Goal: Complete application form

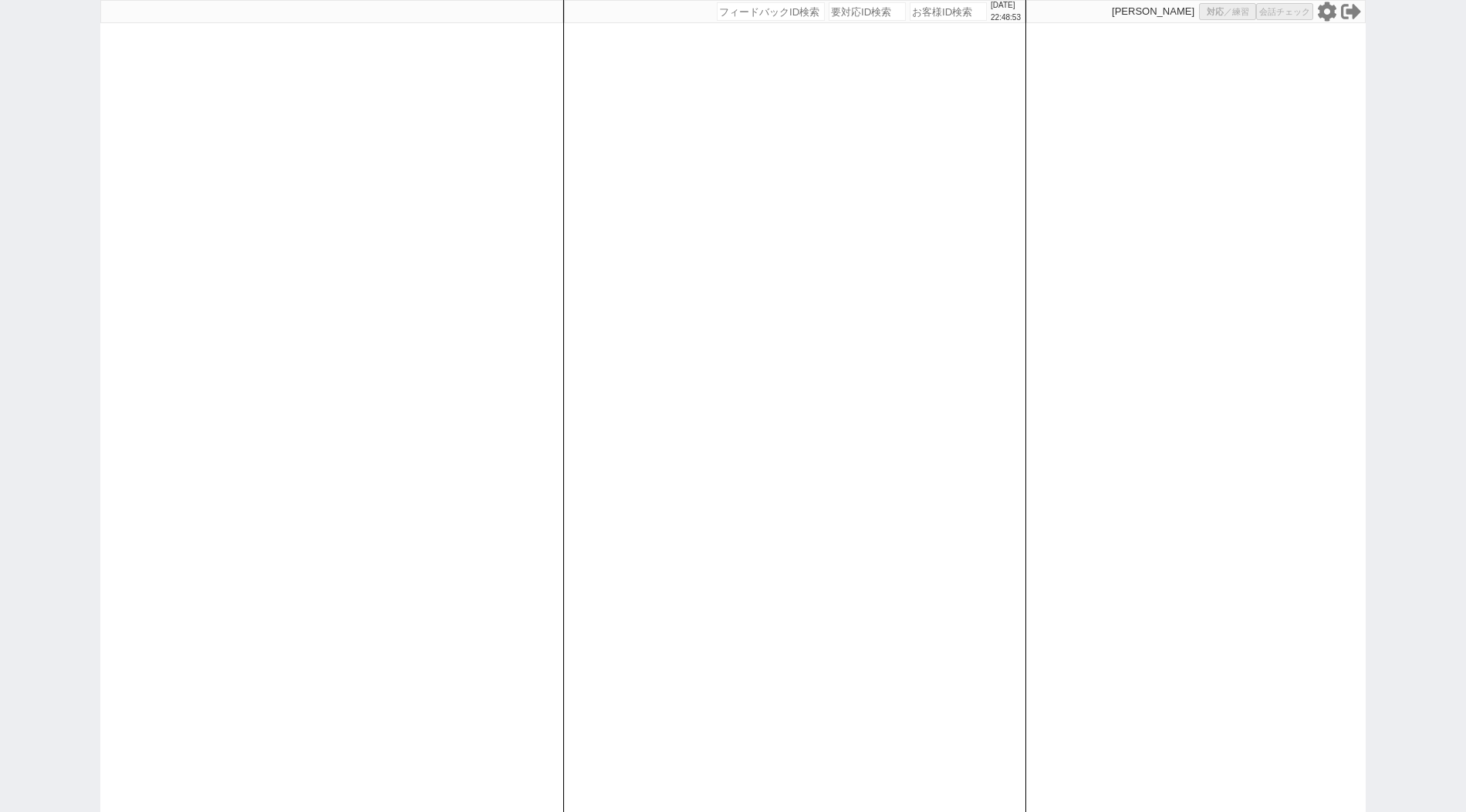
select select "400"
select select
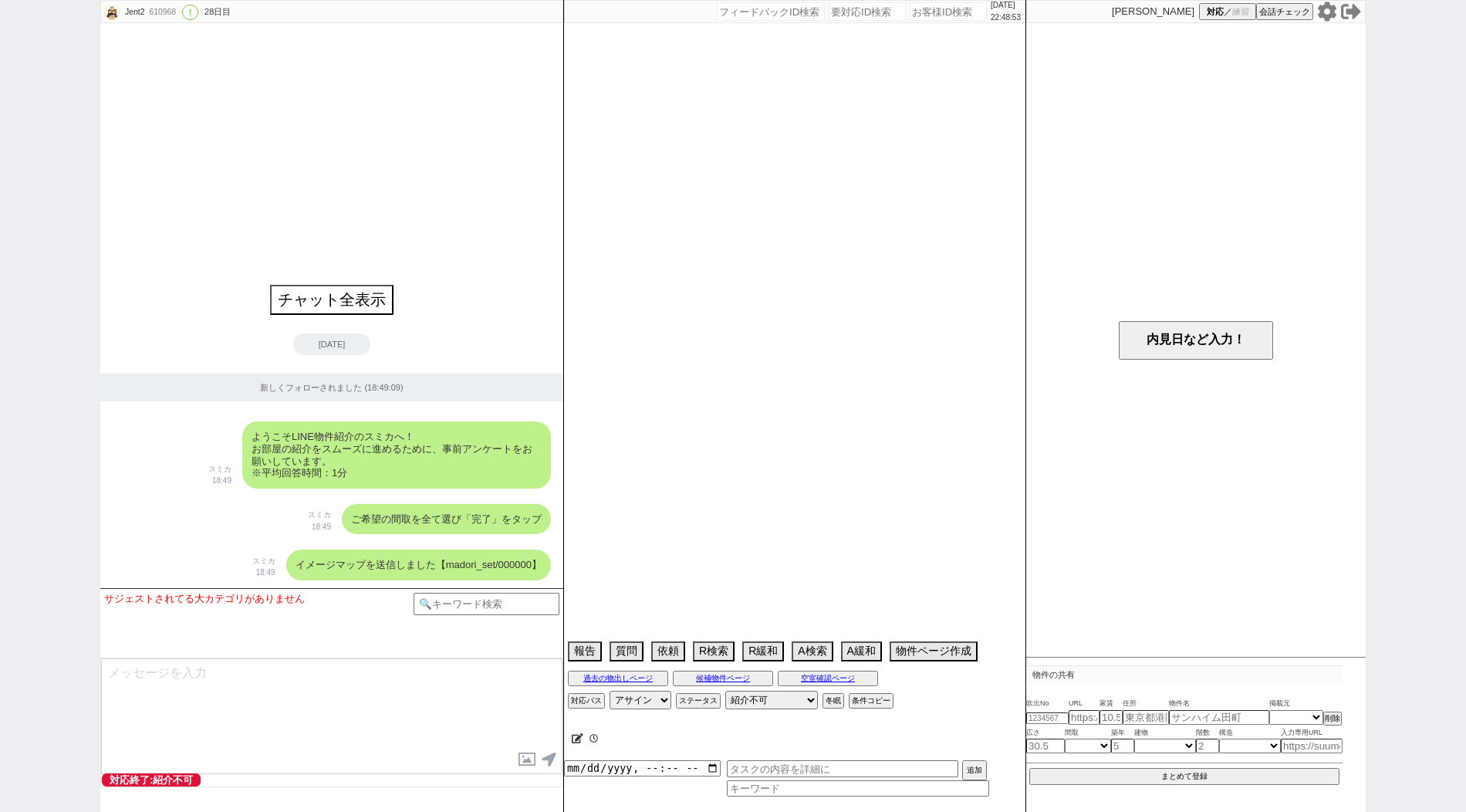
type textarea "アエラス蒲田店"
select select "57"
select select "1412"
select select "54"
select select "1369"
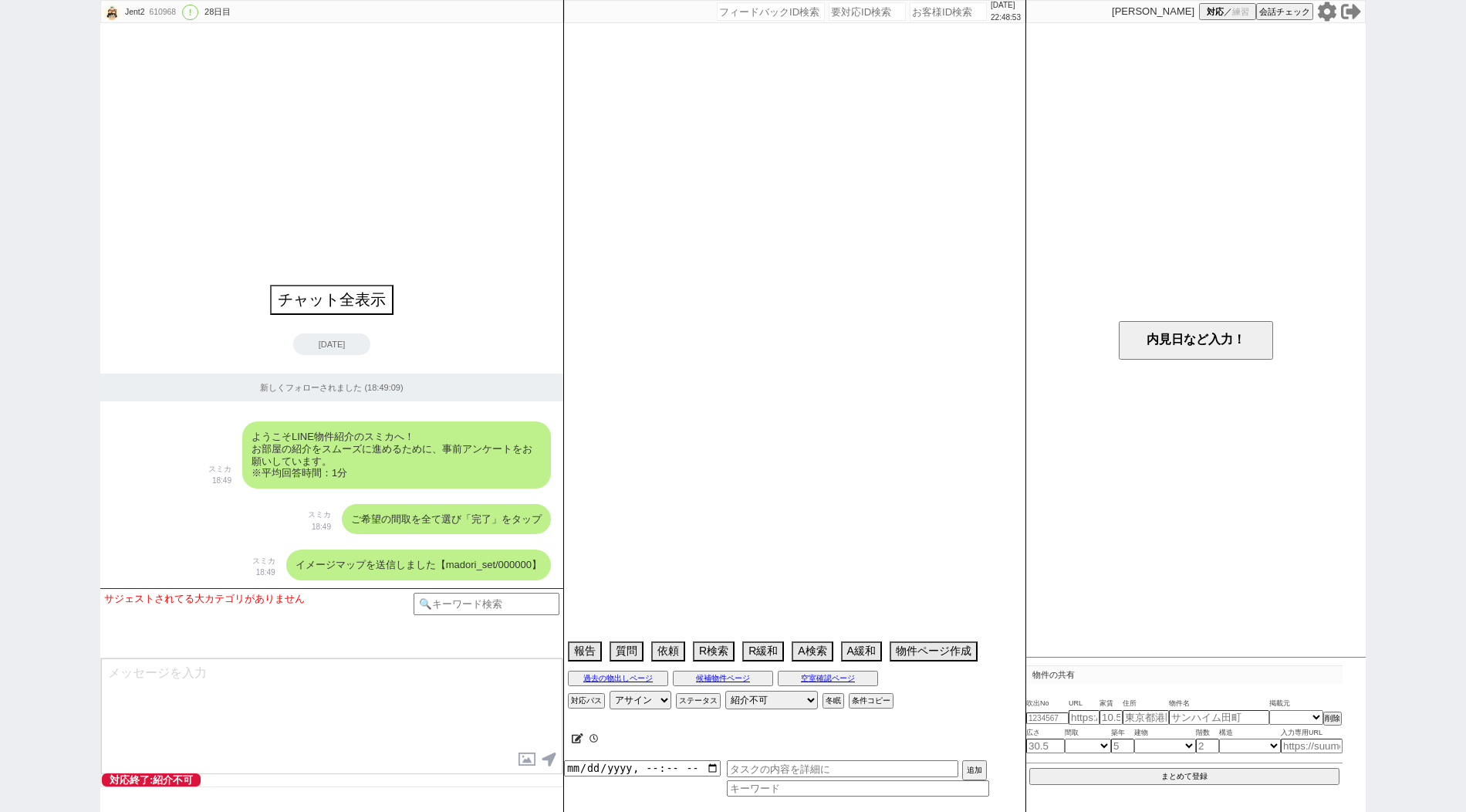
select select "51"
select select "58"
select select "73"
select select "1760"
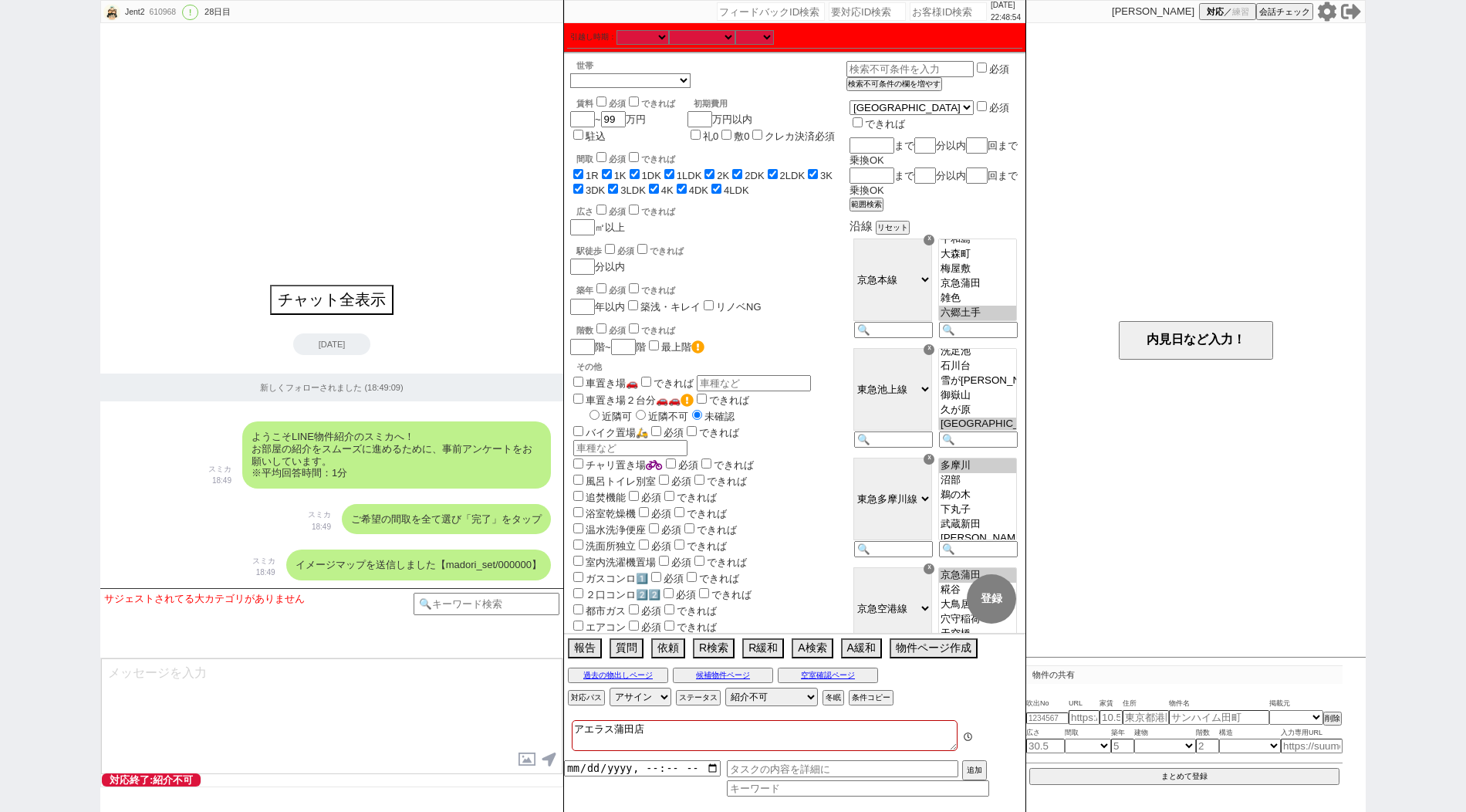
scroll to position [17, 0]
paste input "610969"
type input "610969"
select select "400"
select select
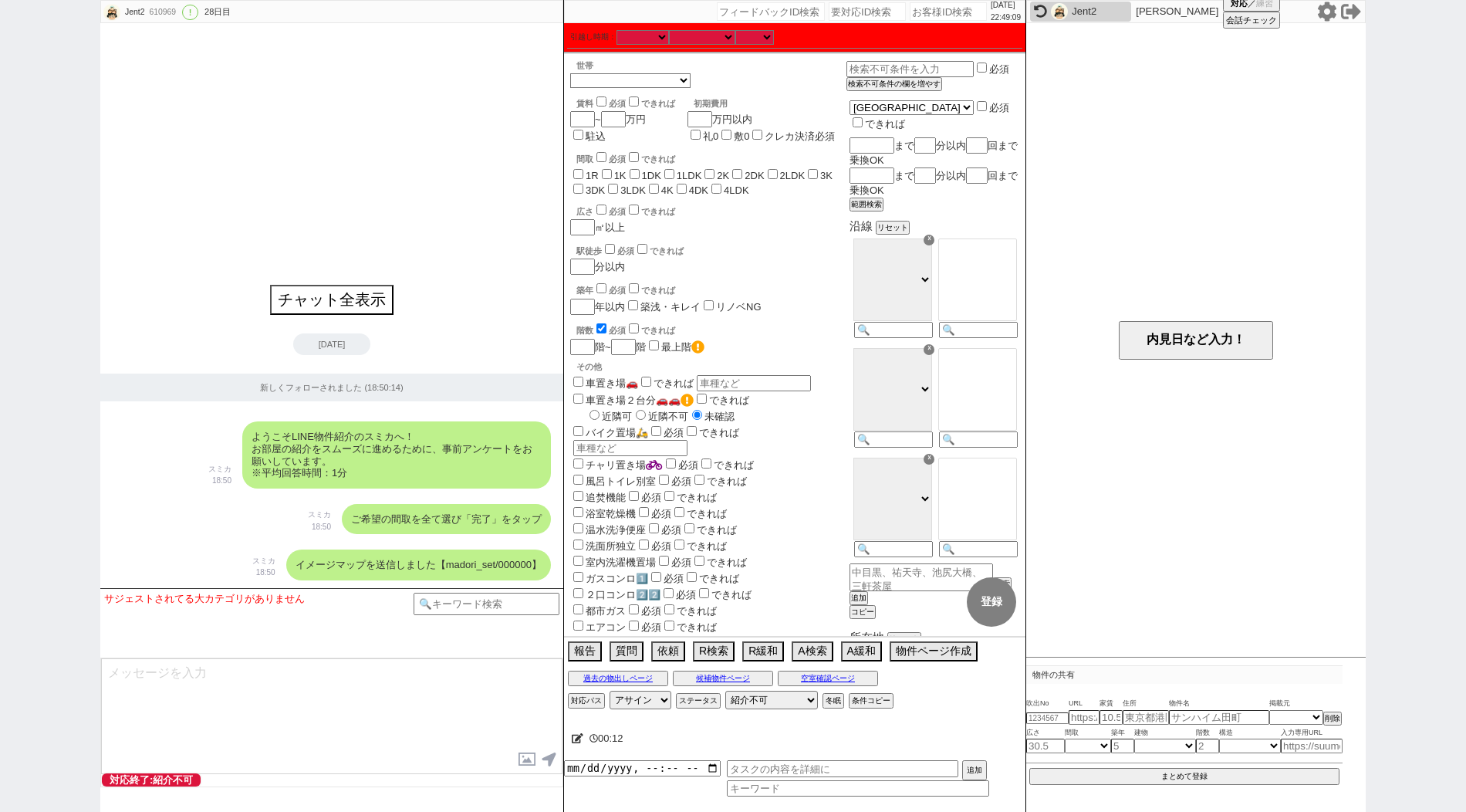
click at [603, 325] on div "階数 必須 できれば" at bounding box center [711, 329] width 270 height 16
click at [603, 333] on input "checkbox" at bounding box center [601, 329] width 10 height 10
checkbox input "false"
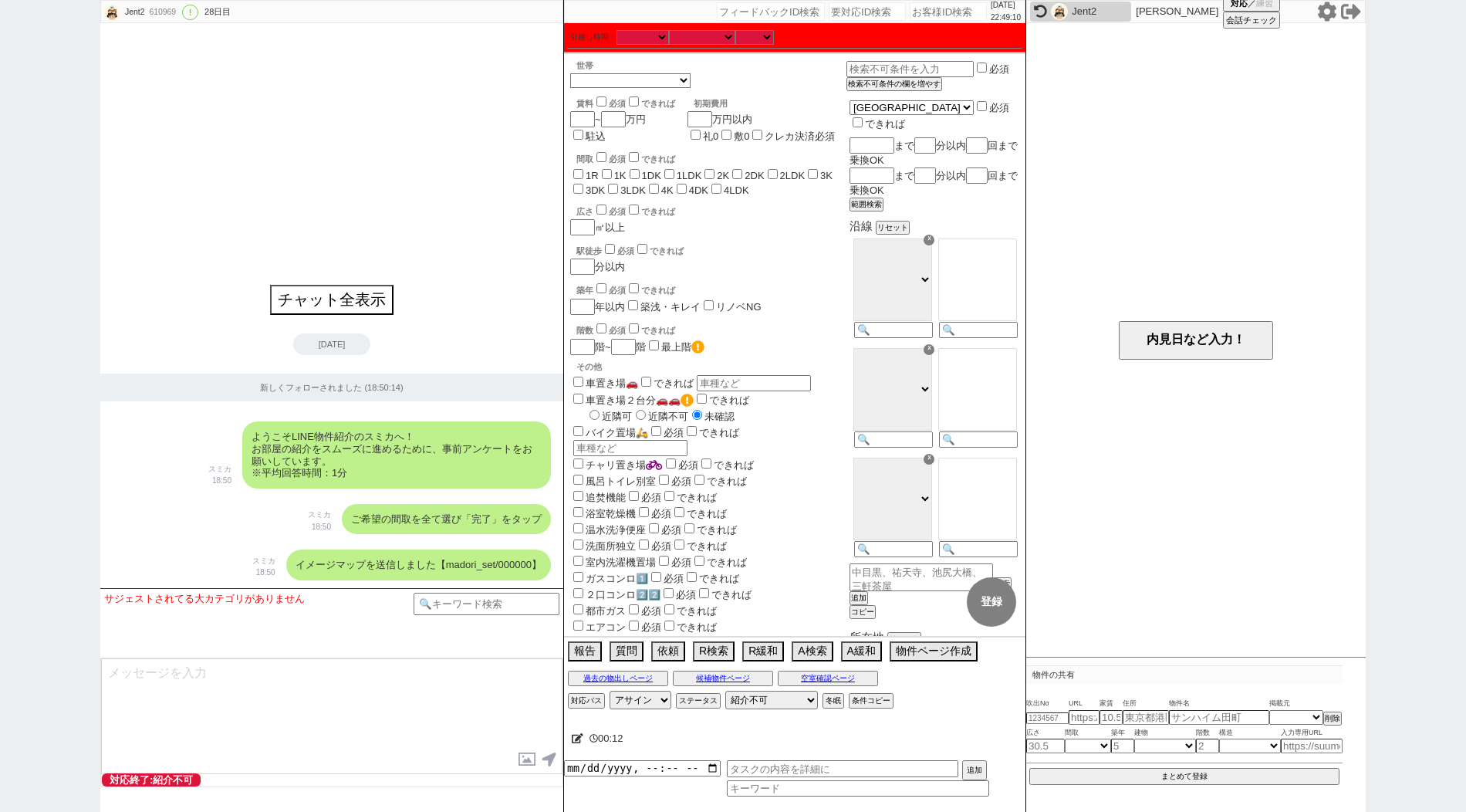
checkbox input "false"
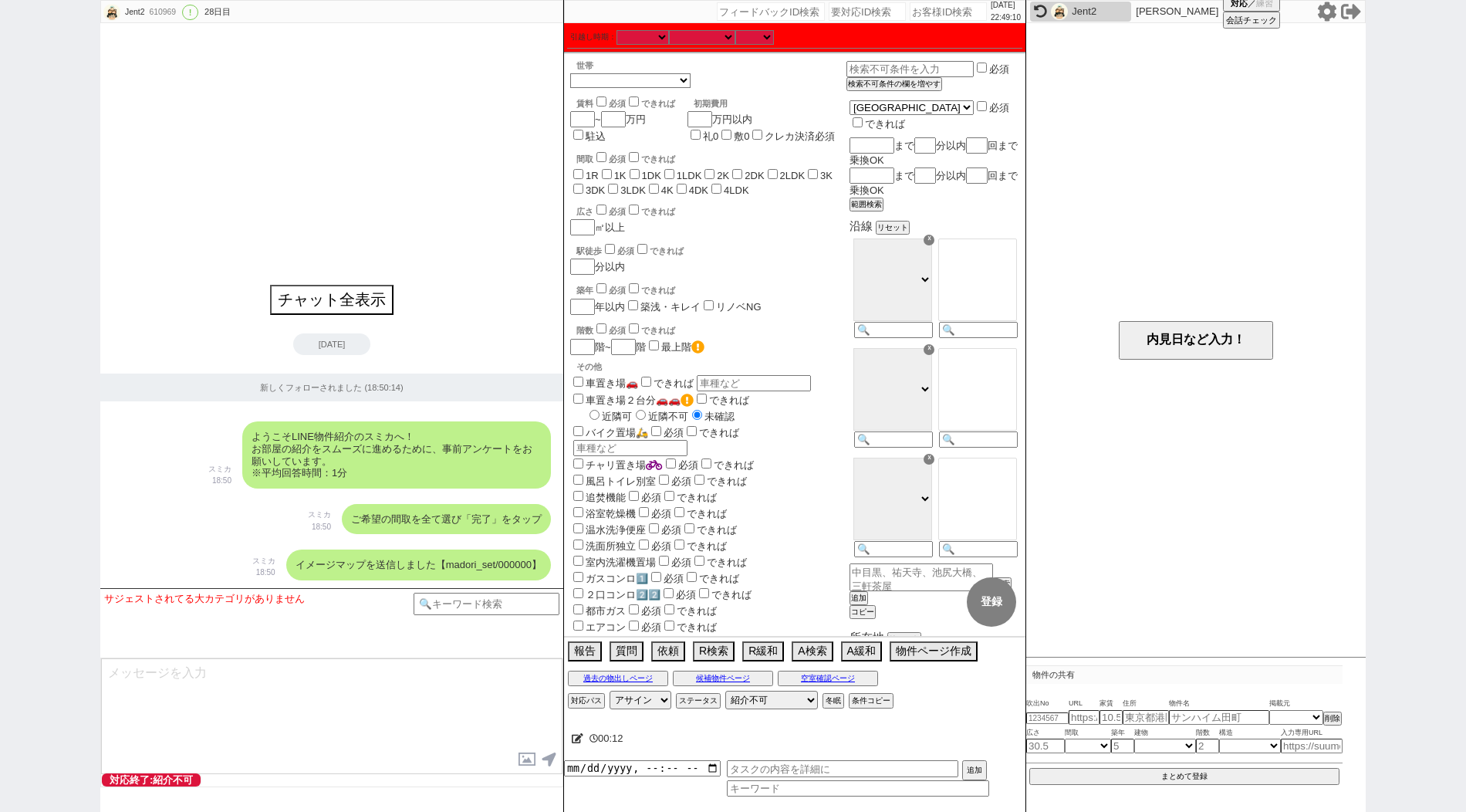
checkbox input "false"
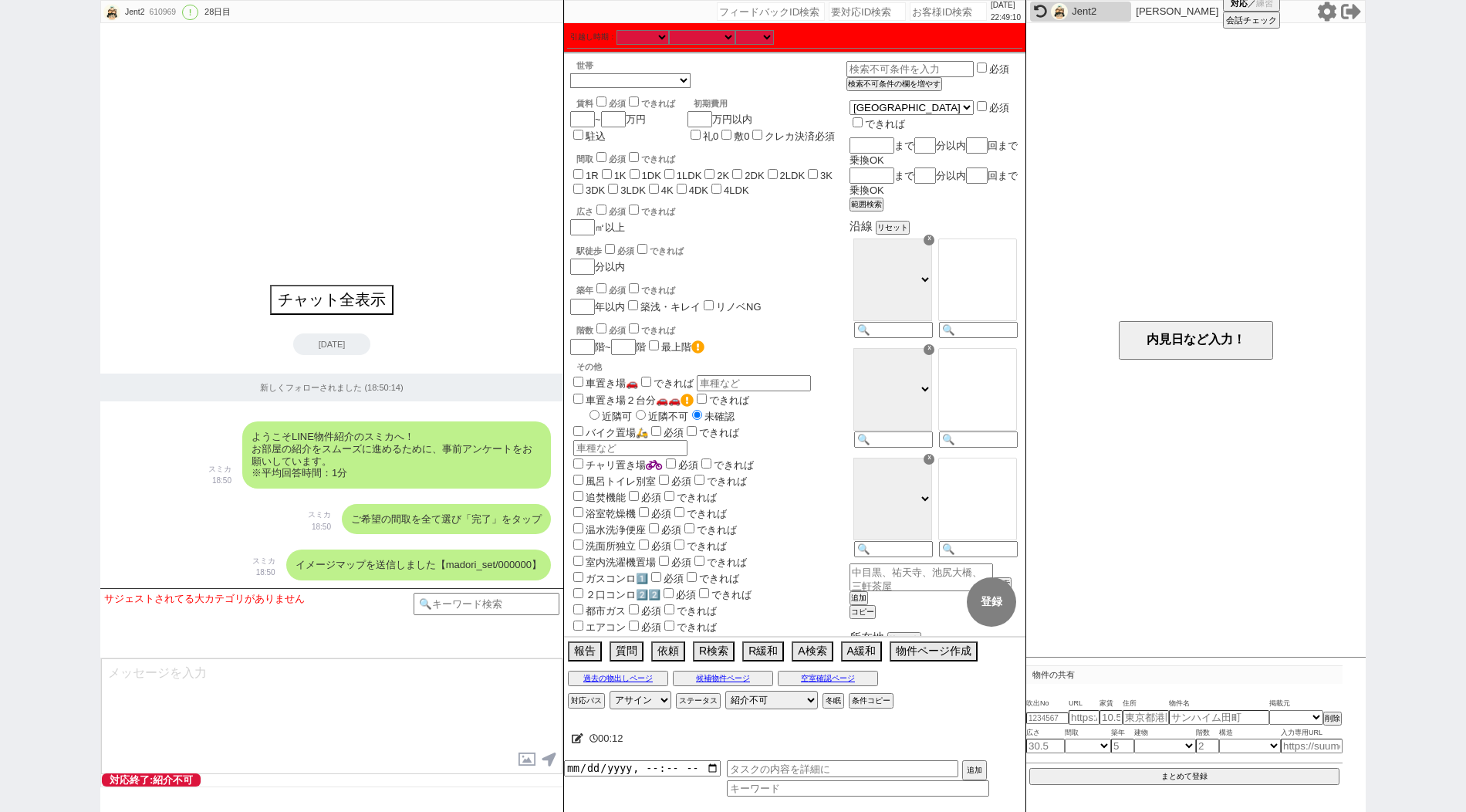
checkbox input "false"
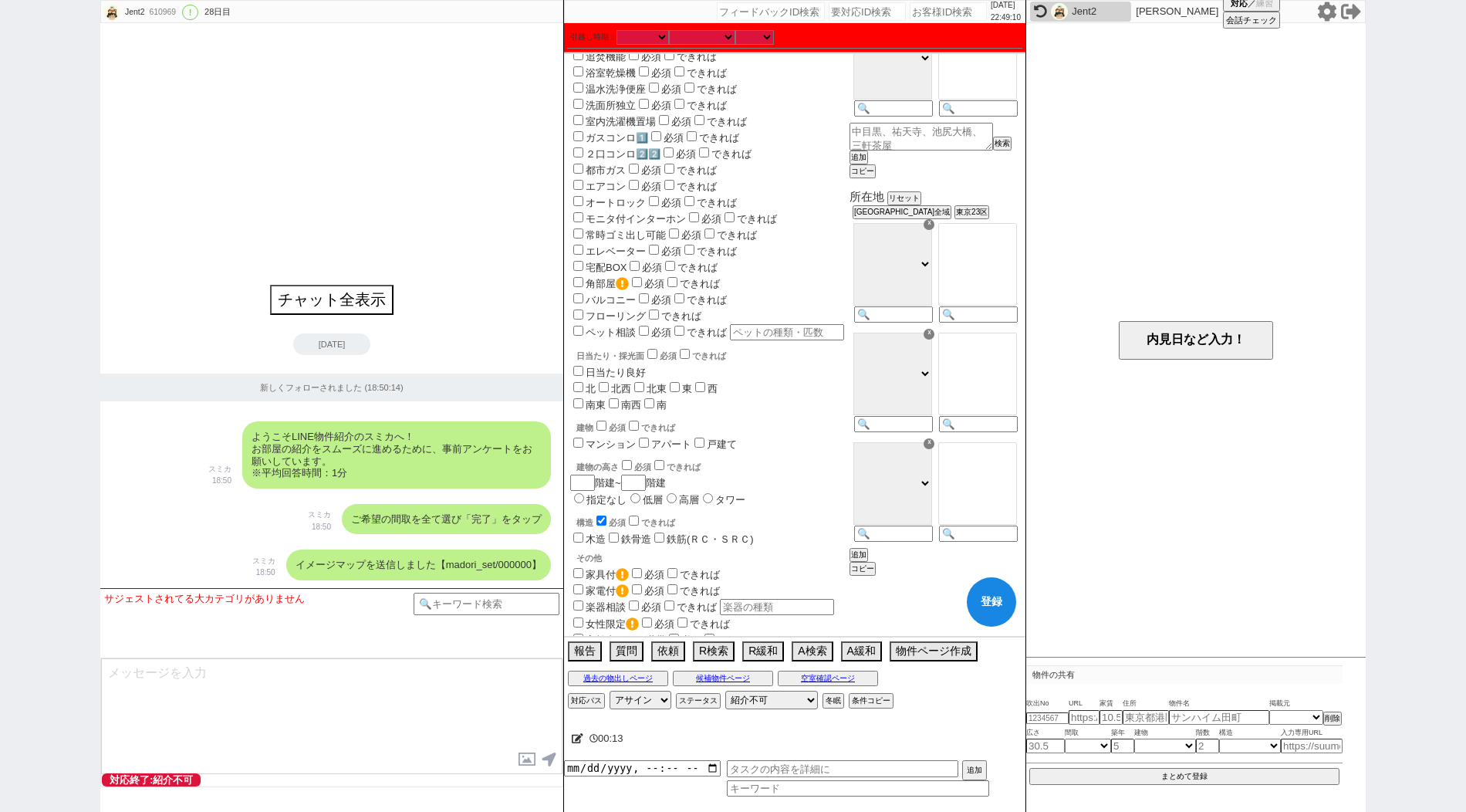
scroll to position [756, 0]
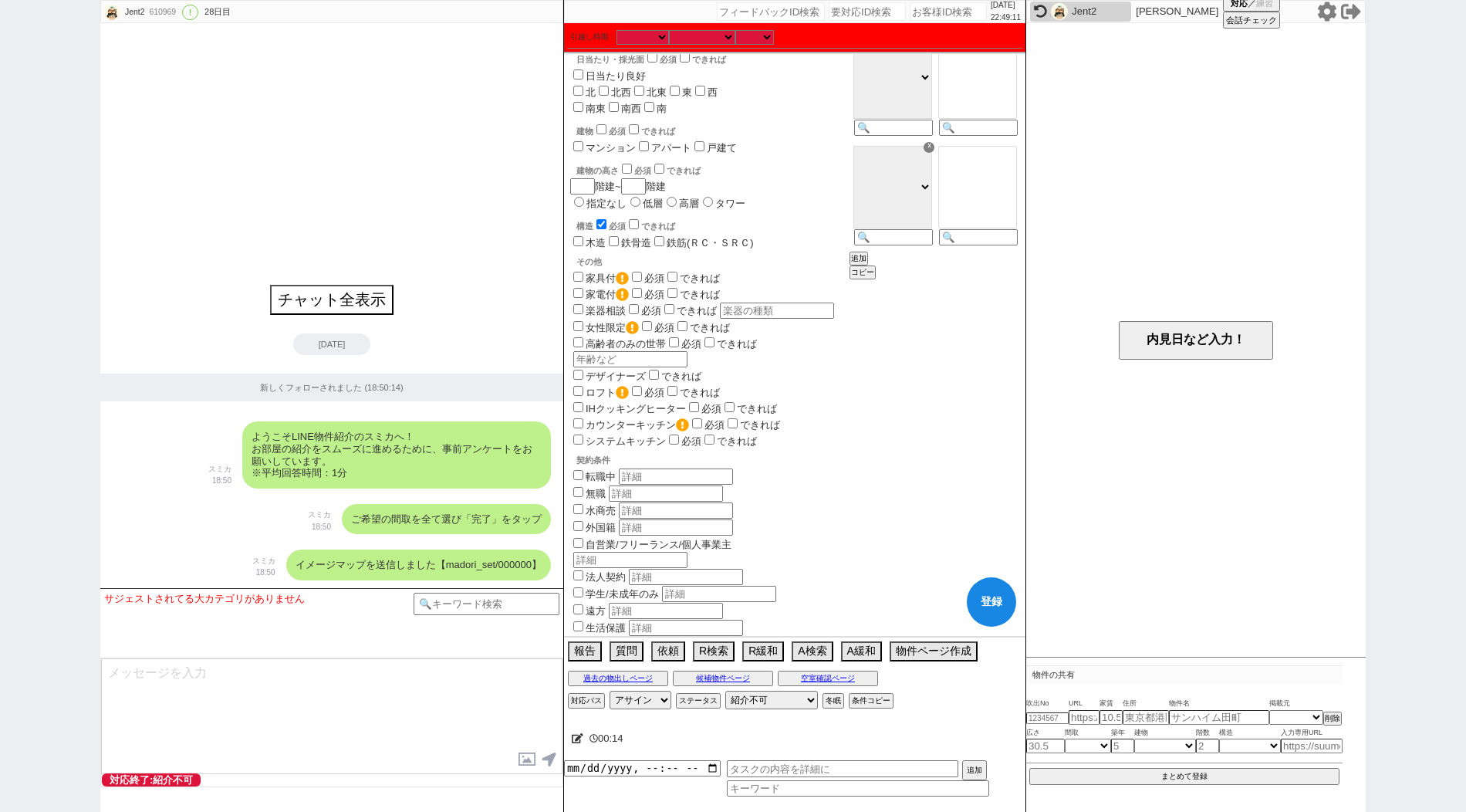
click at [604, 220] on input "checkbox" at bounding box center [601, 224] width 10 height 10
checkbox input "false"
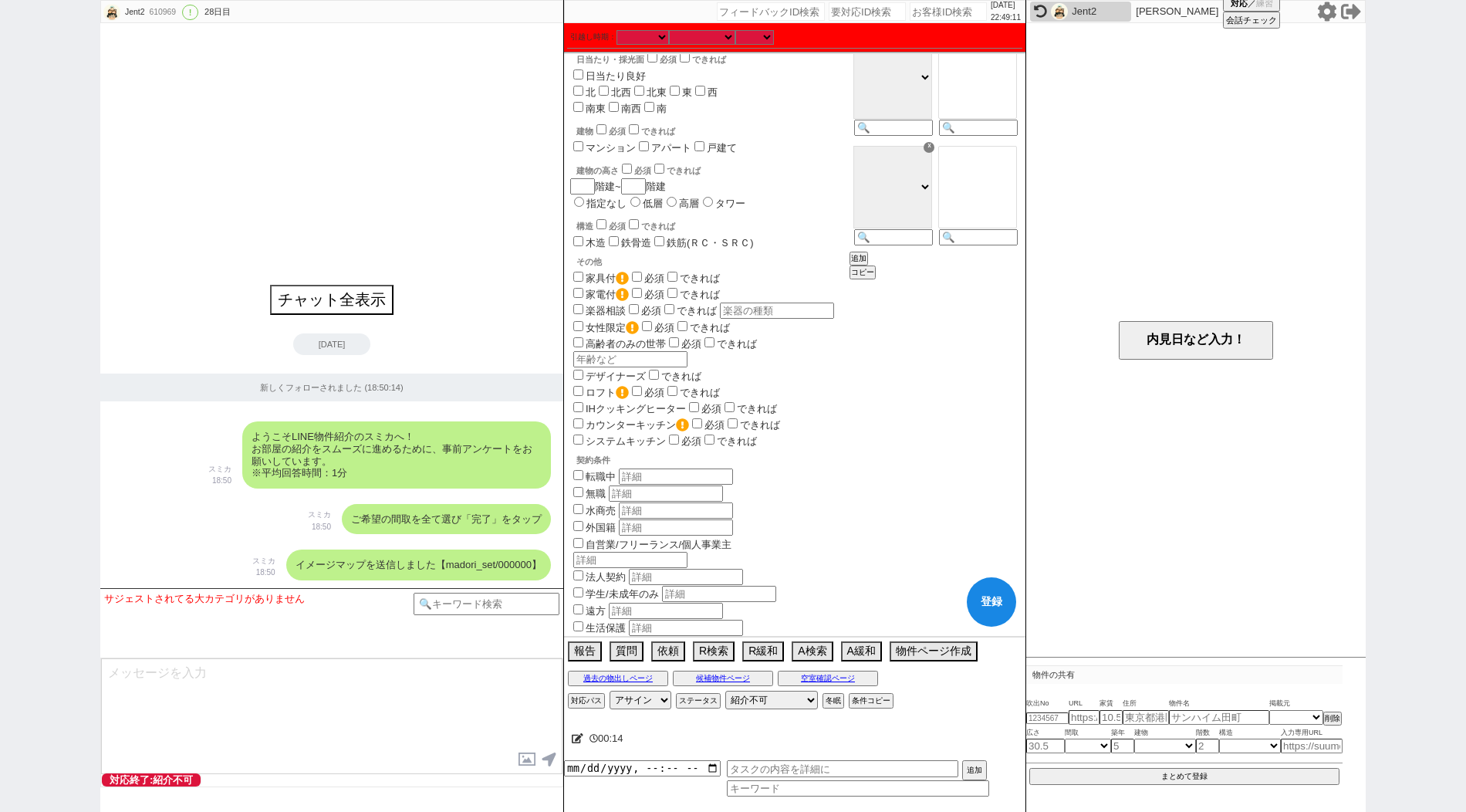
checkbox input "false"
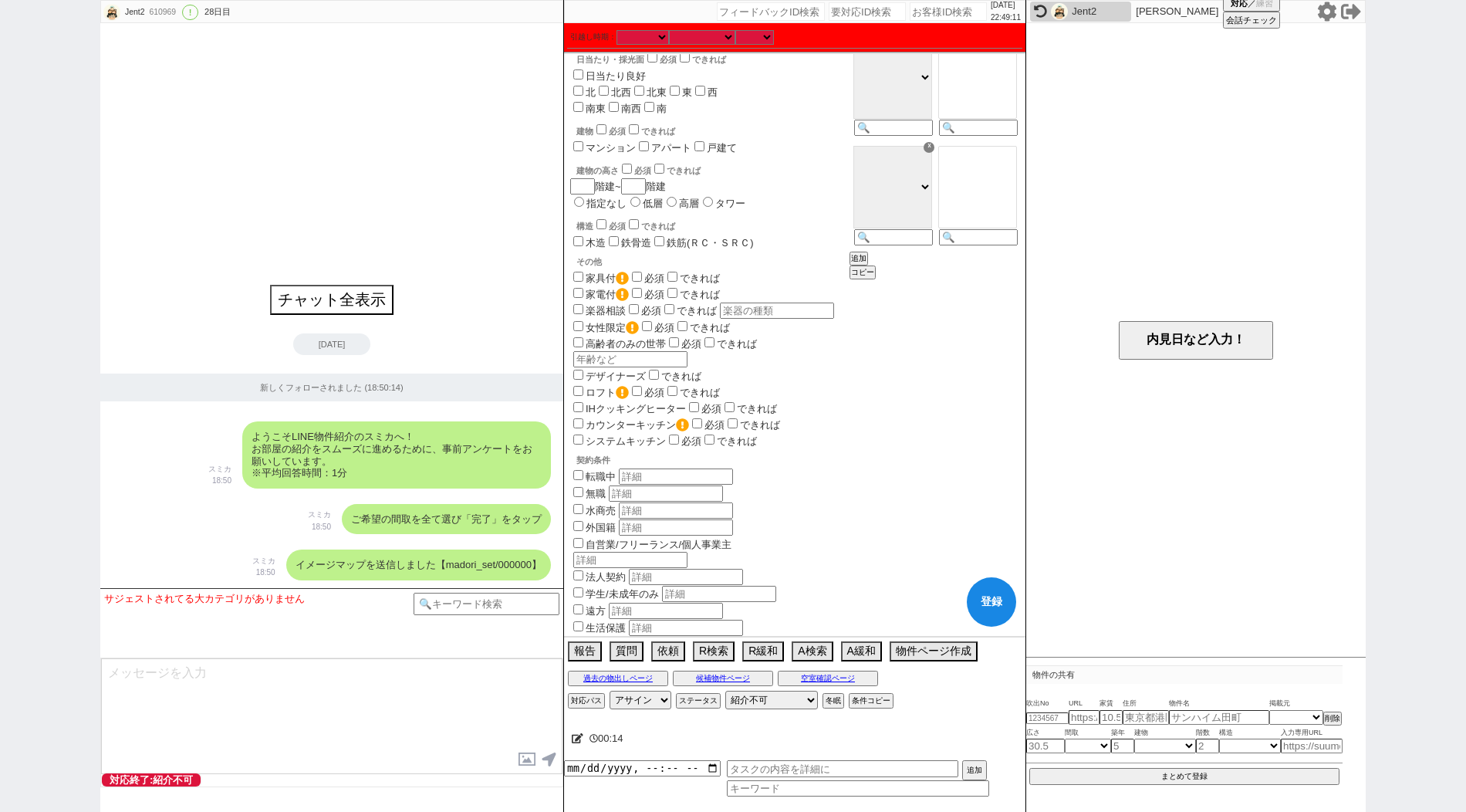
checkbox input "false"
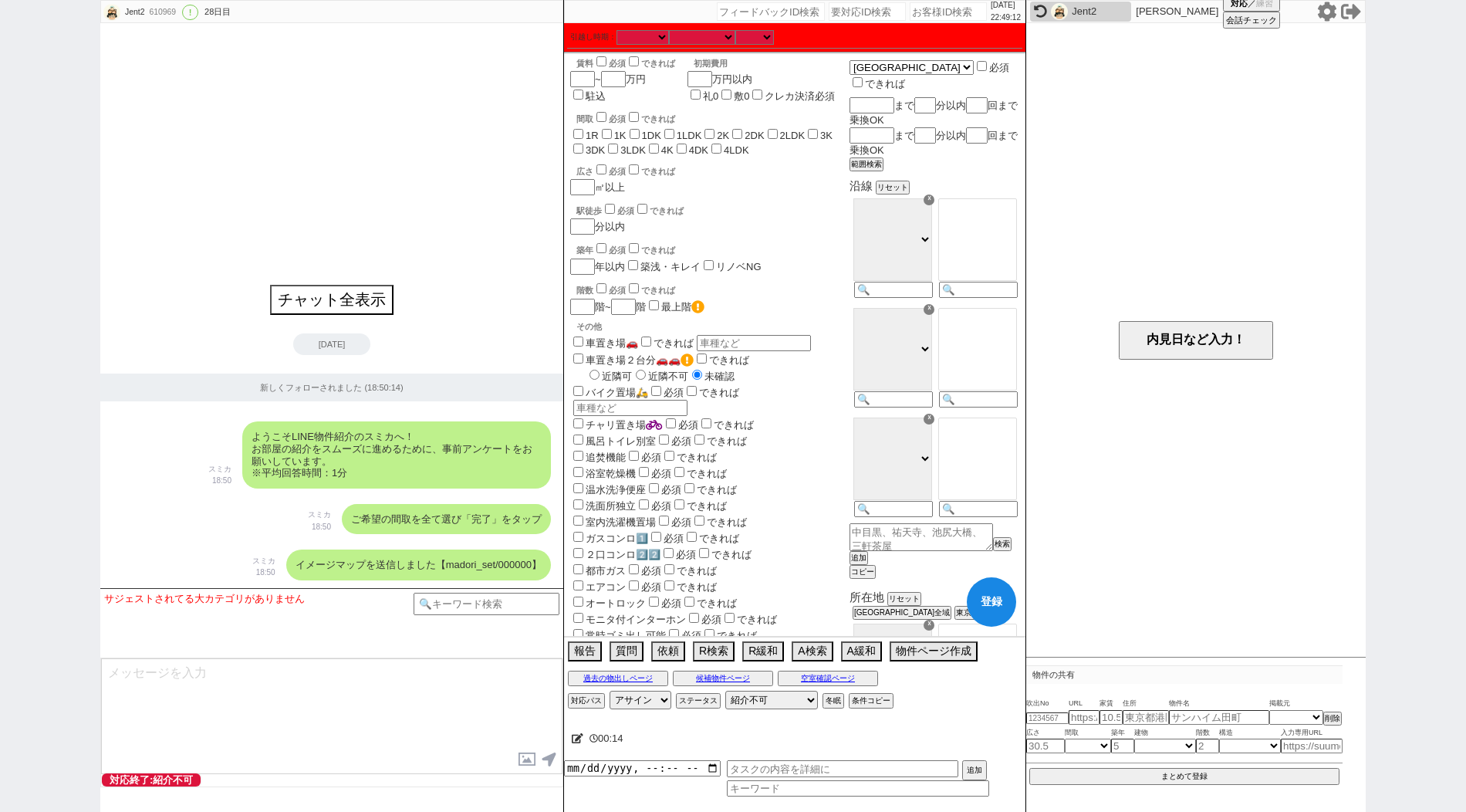
scroll to position [0, 0]
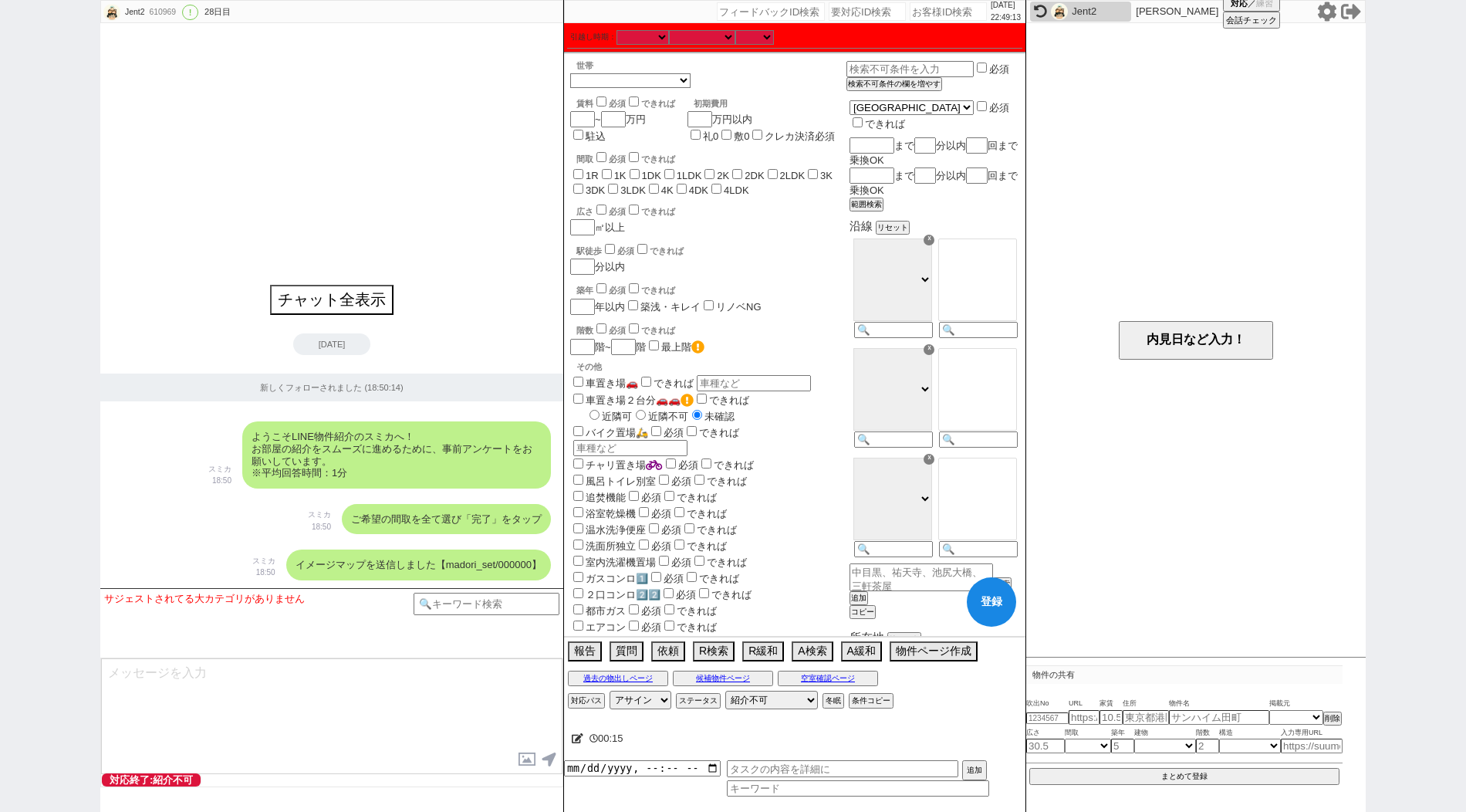
click at [578, 171] on input "1R" at bounding box center [578, 174] width 10 height 10
checkbox input "true"
checkbox input "false"
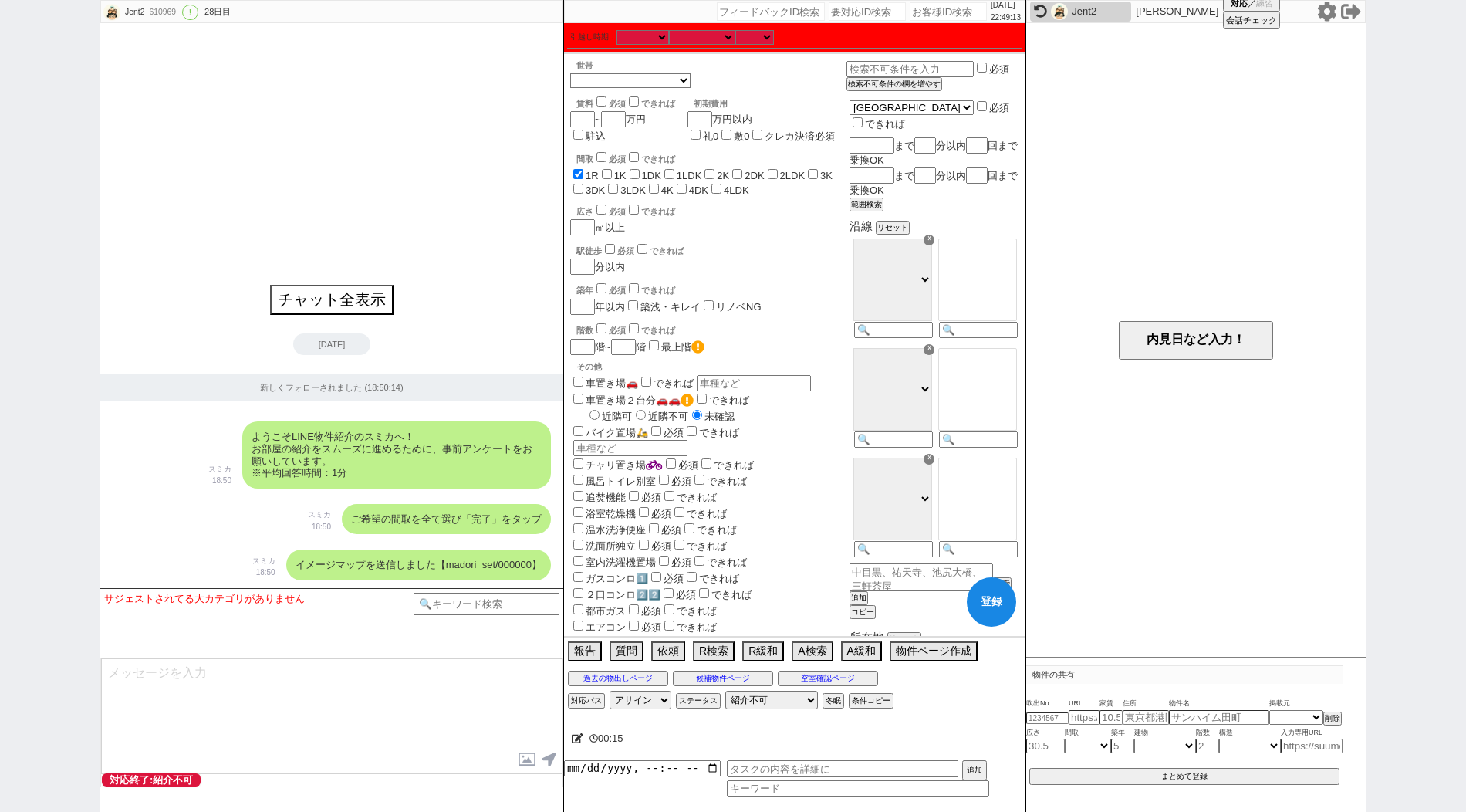
checkbox input "false"
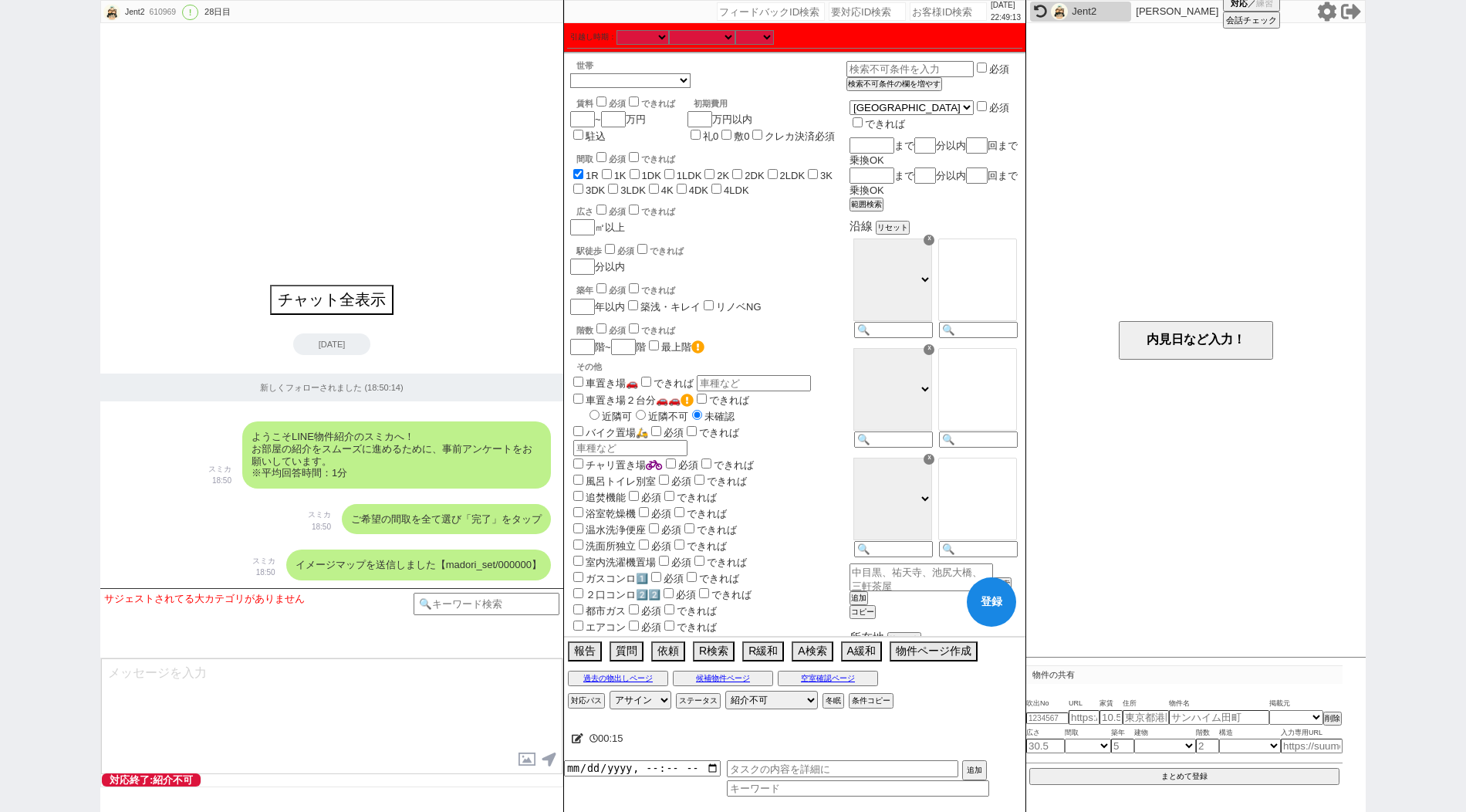
checkbox input "false"
click at [604, 171] on input "1K" at bounding box center [606, 174] width 10 height 10
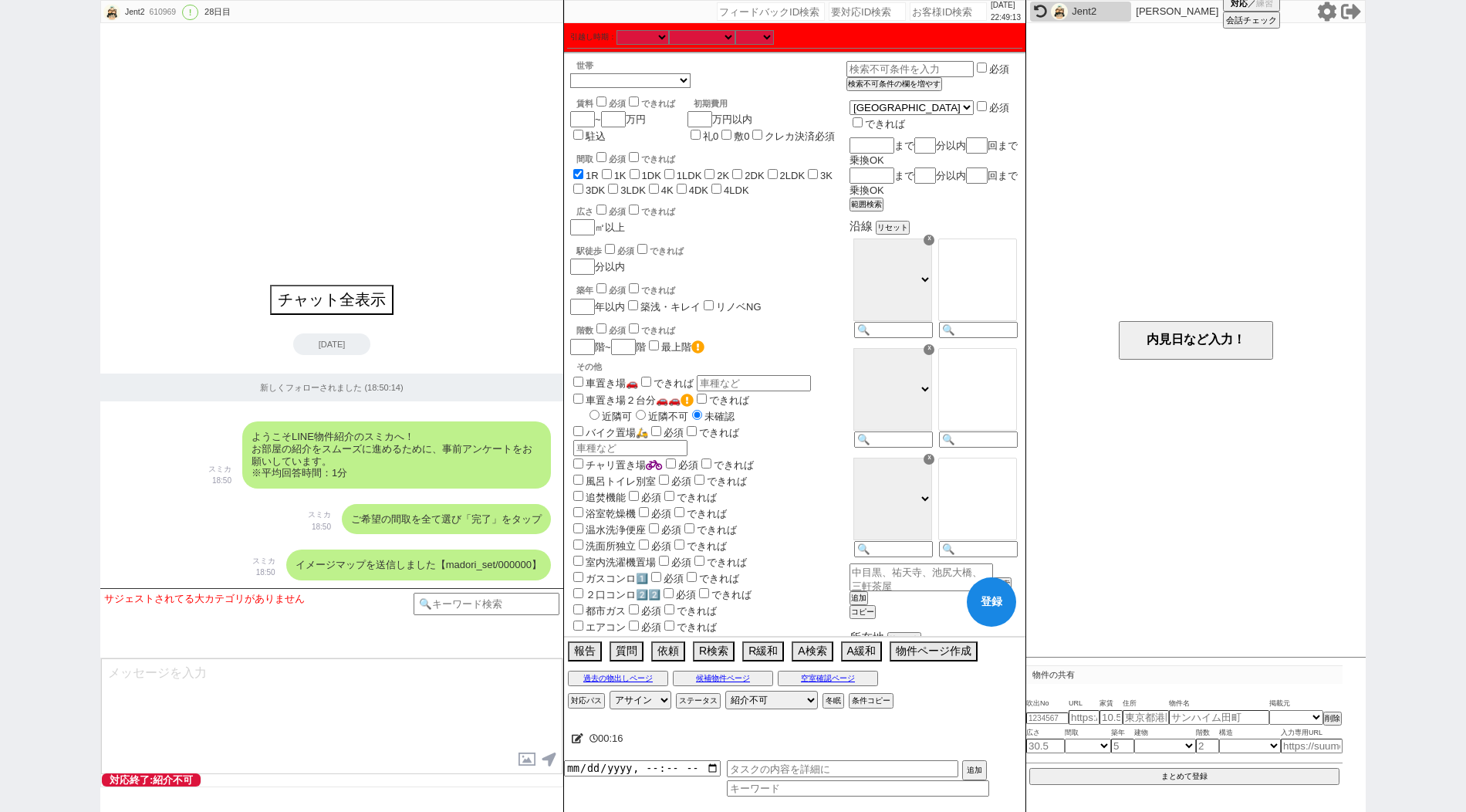
checkbox input "true"
checkbox input "false"
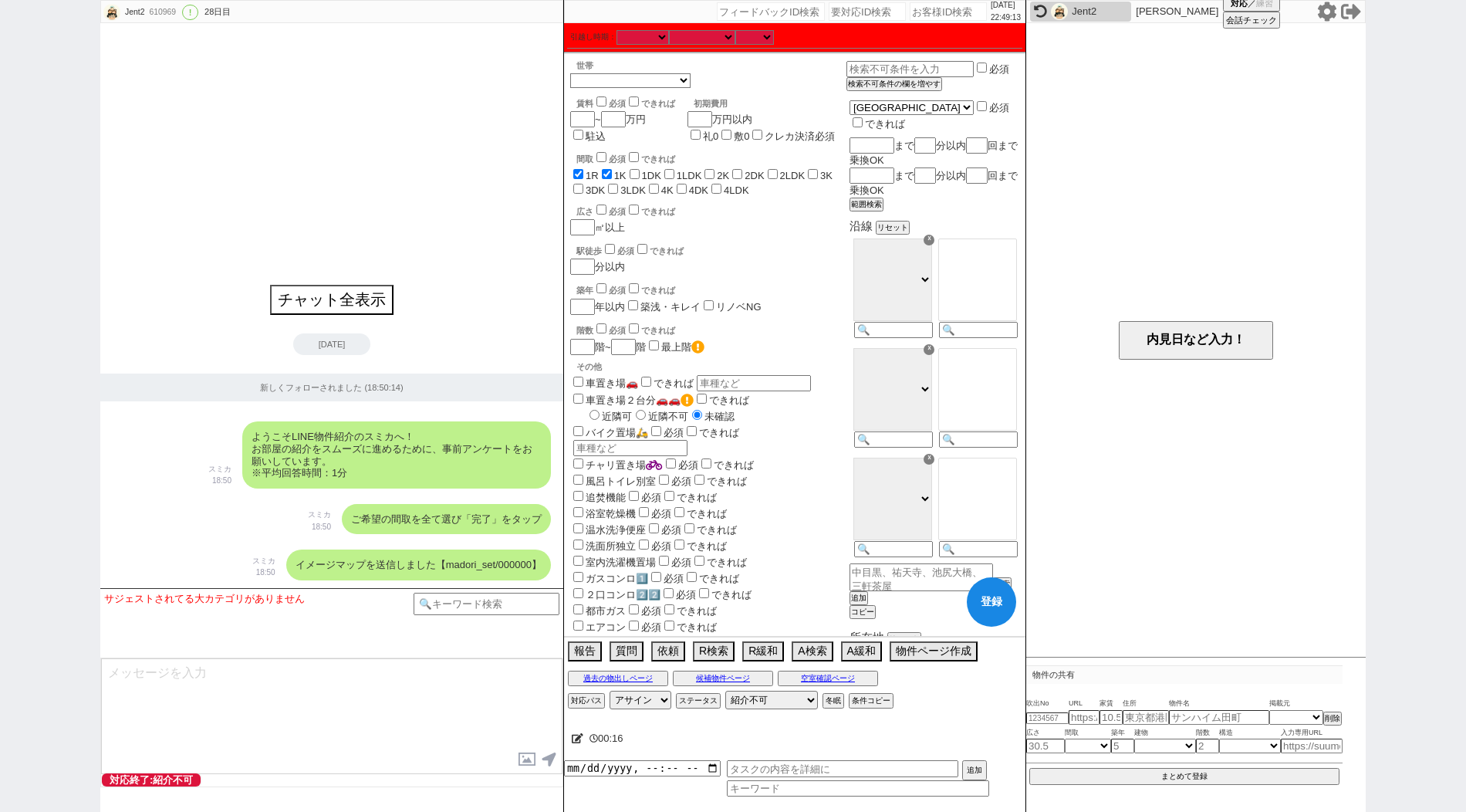
checkbox input "false"
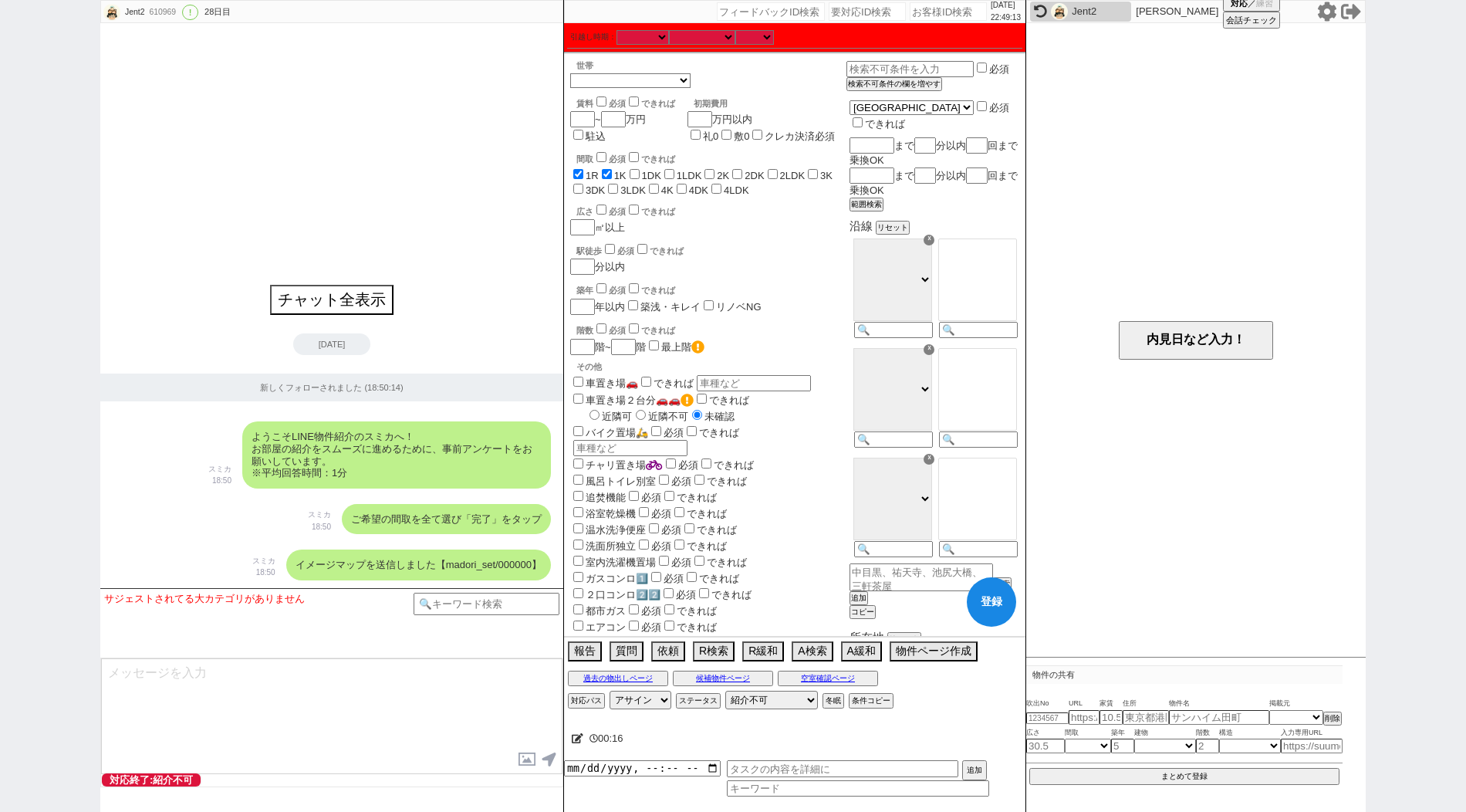
checkbox input "false"
click at [635, 170] on input "1DK" at bounding box center [635, 174] width 10 height 10
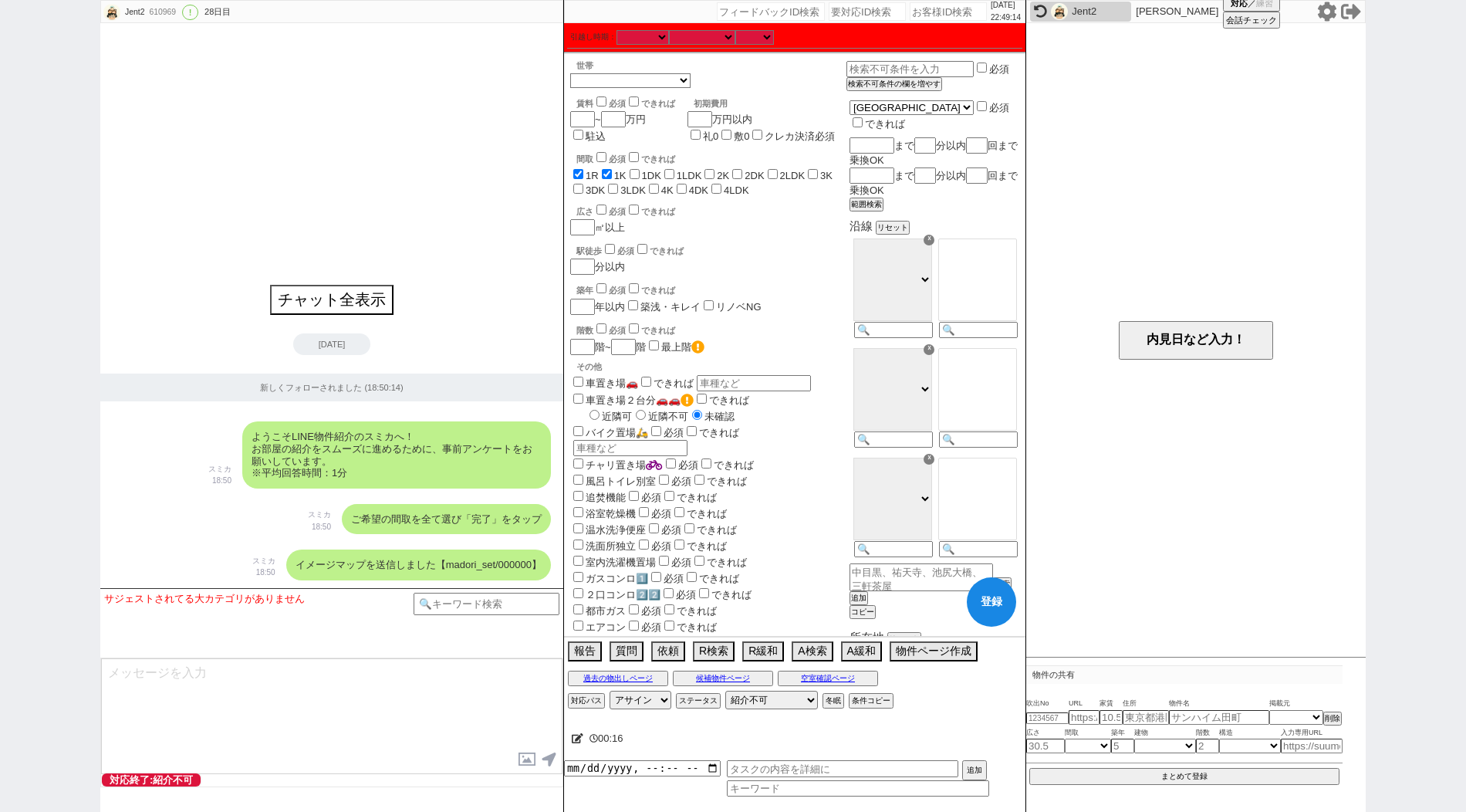
checkbox input "true"
checkbox input "false"
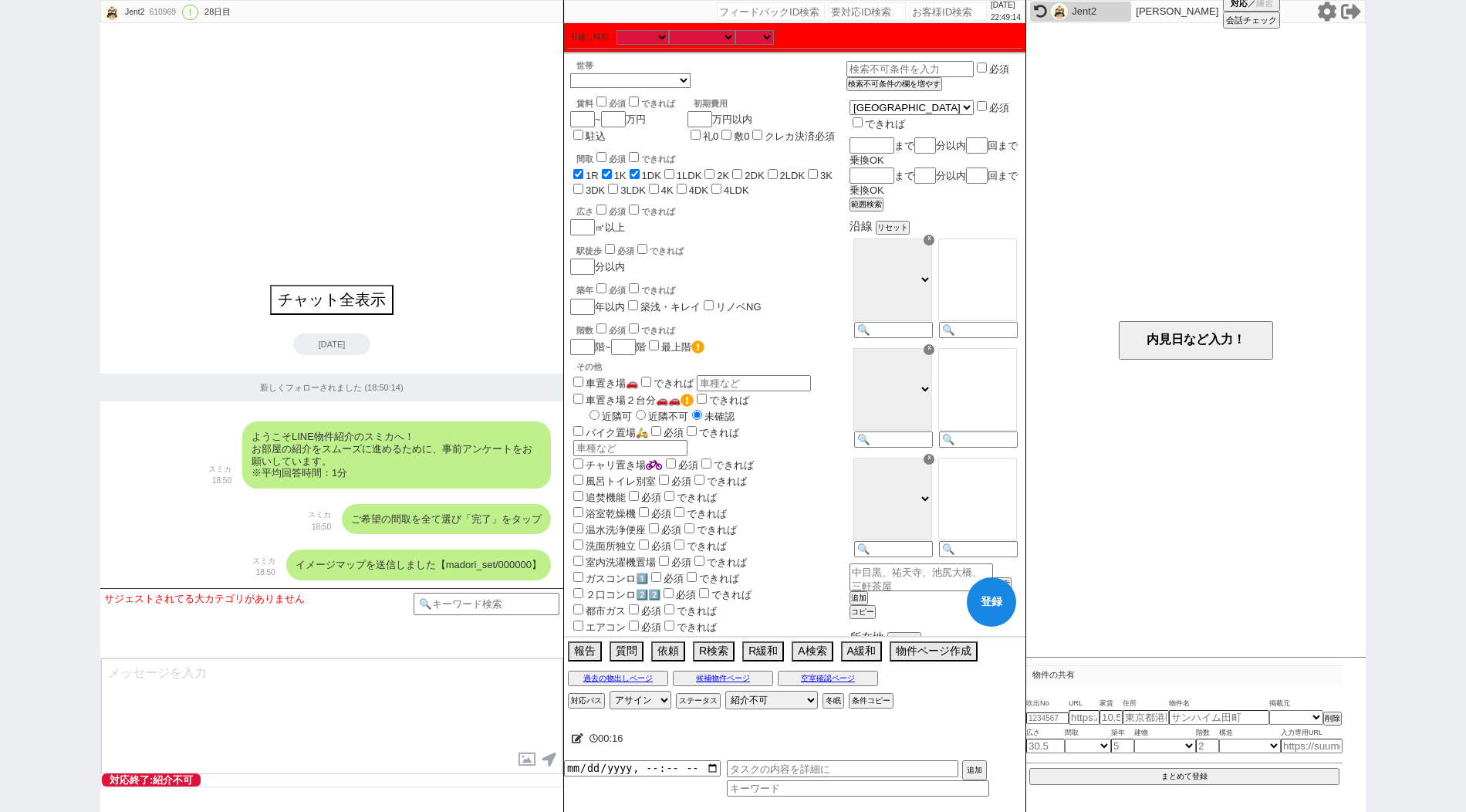
checkbox input "false"
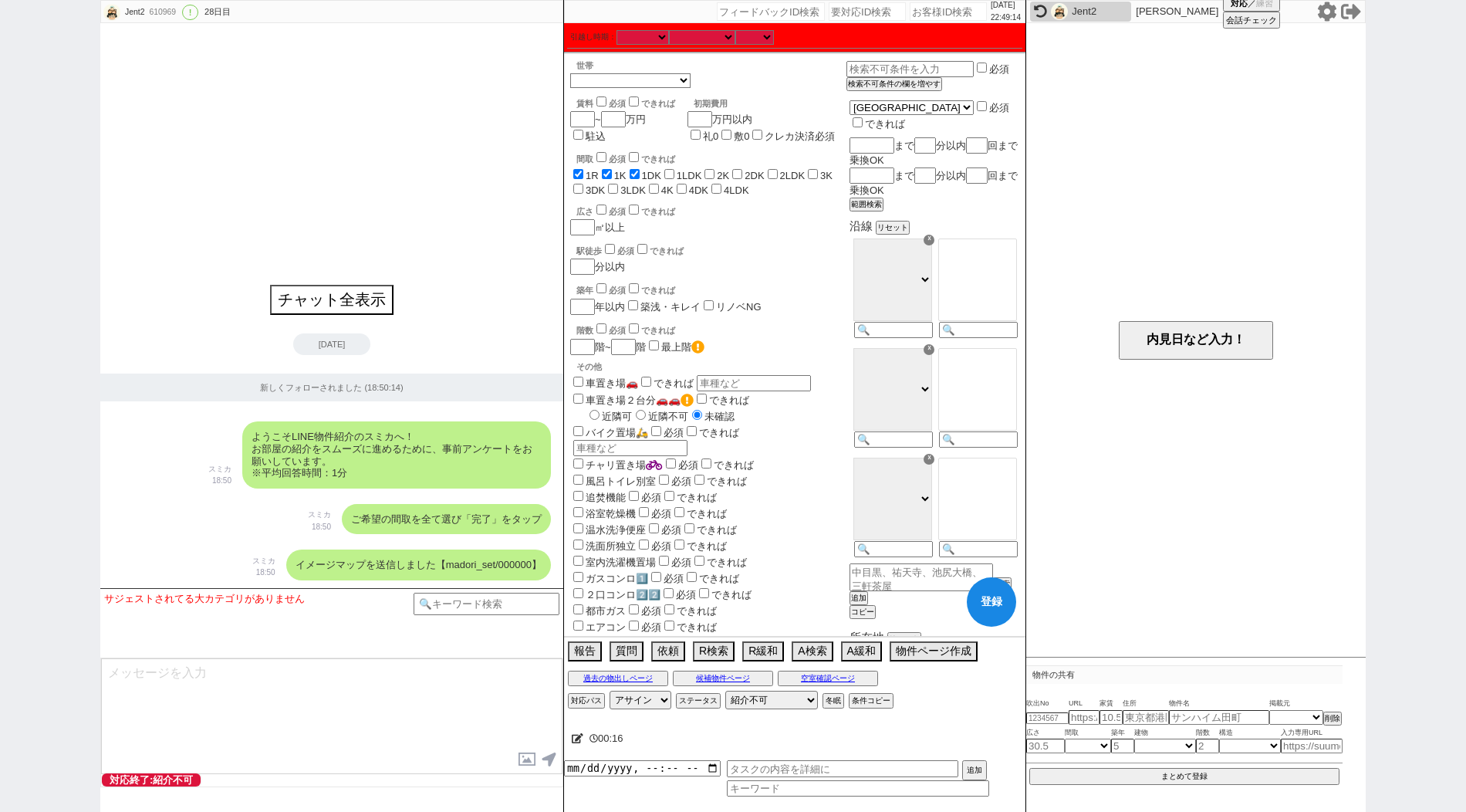
checkbox input "false"
click at [675, 170] on input "1LDK" at bounding box center [669, 174] width 10 height 10
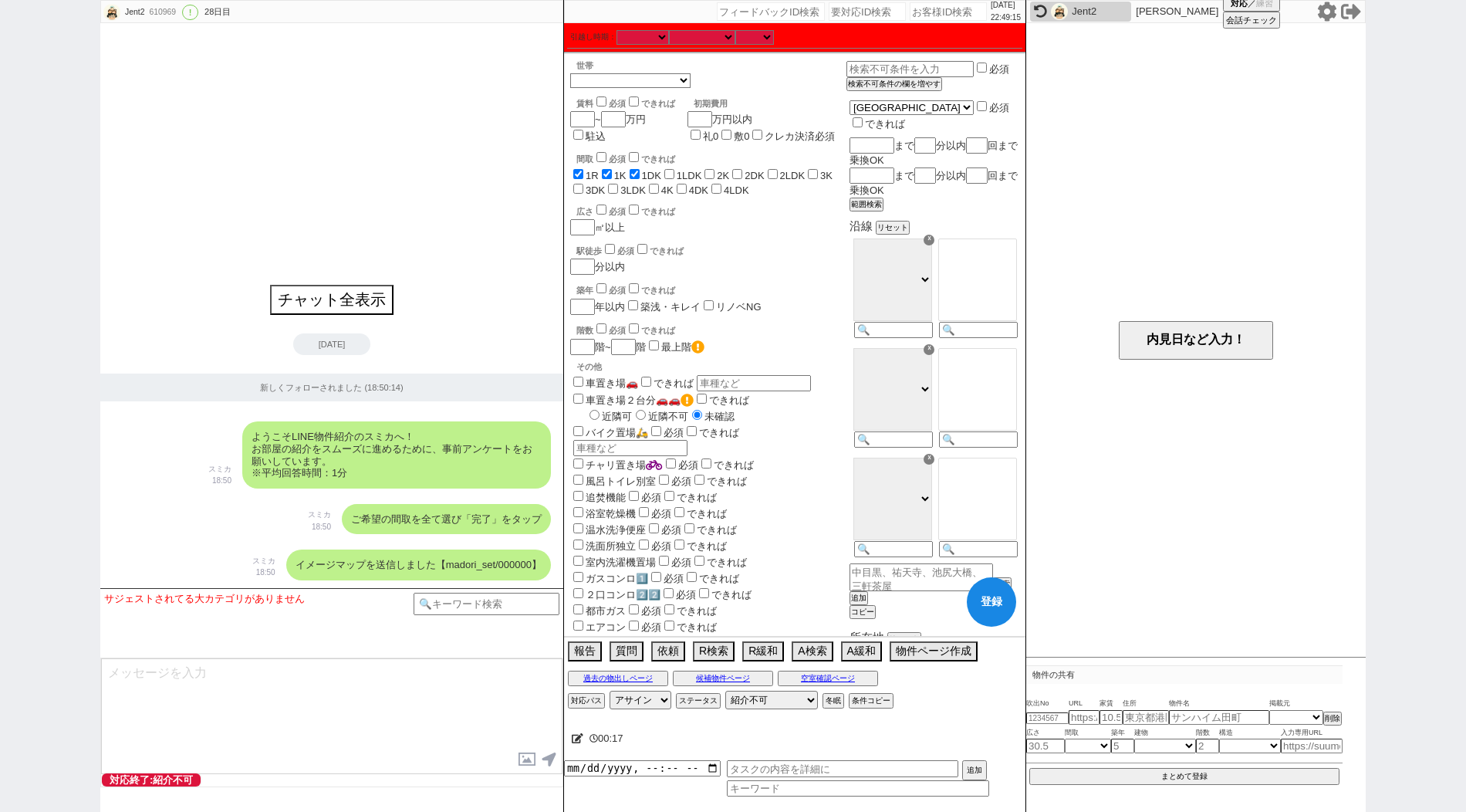
checkbox input "true"
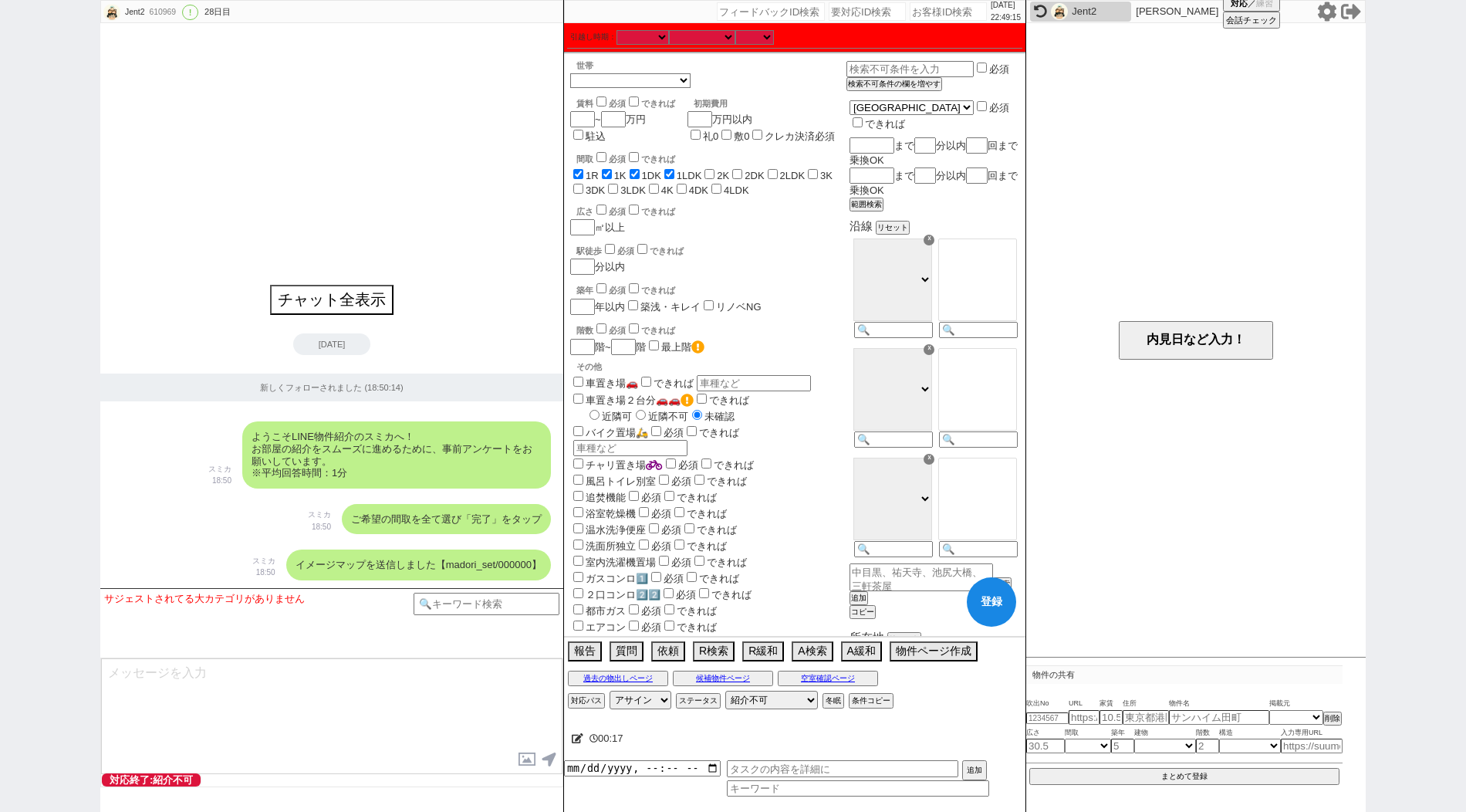
checkbox input "false"
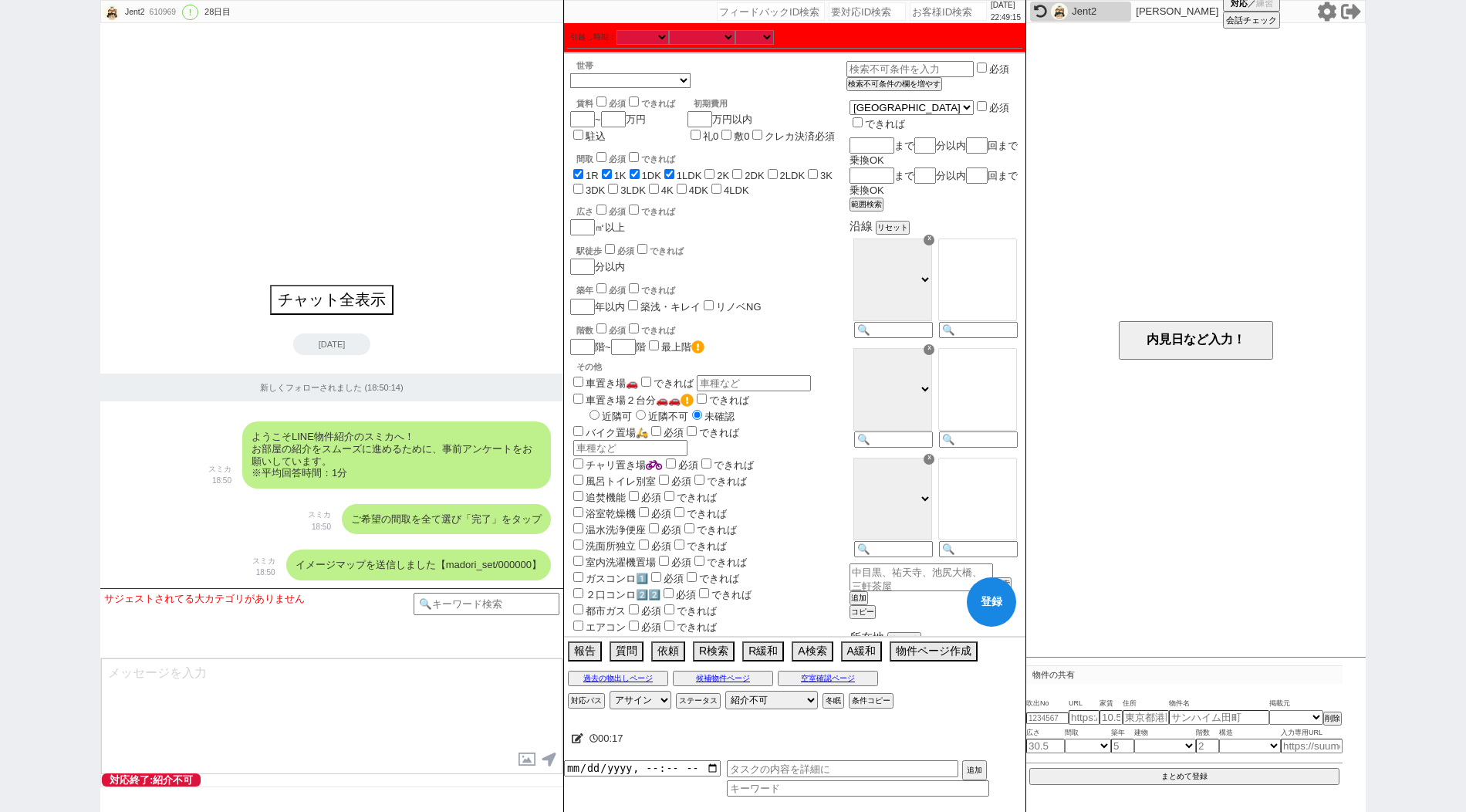
checkbox input "false"
click at [724, 170] on label "2K" at bounding box center [722, 175] width 13 height 12
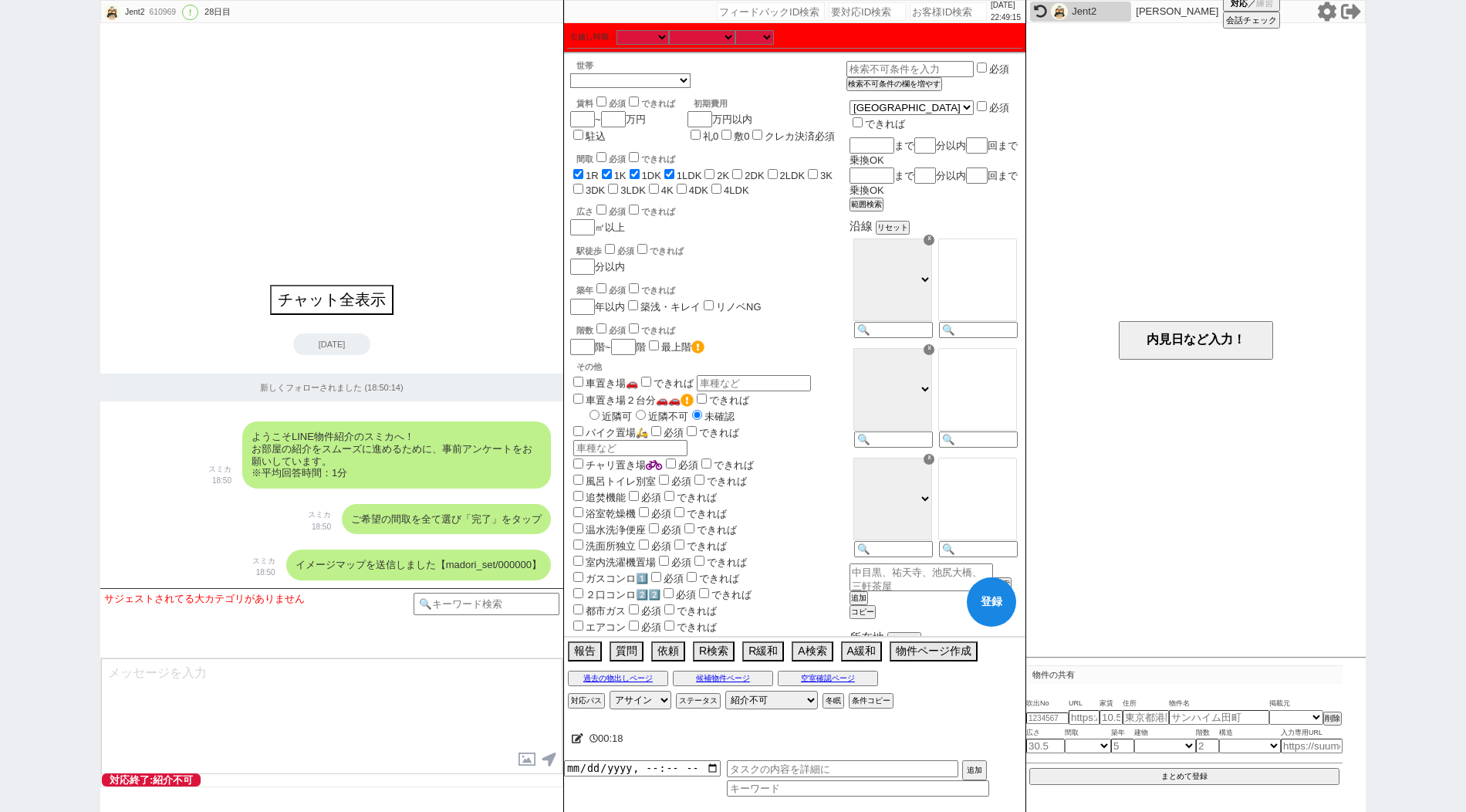
click at [714, 170] on input "2K" at bounding box center [710, 174] width 10 height 10
checkbox input "true"
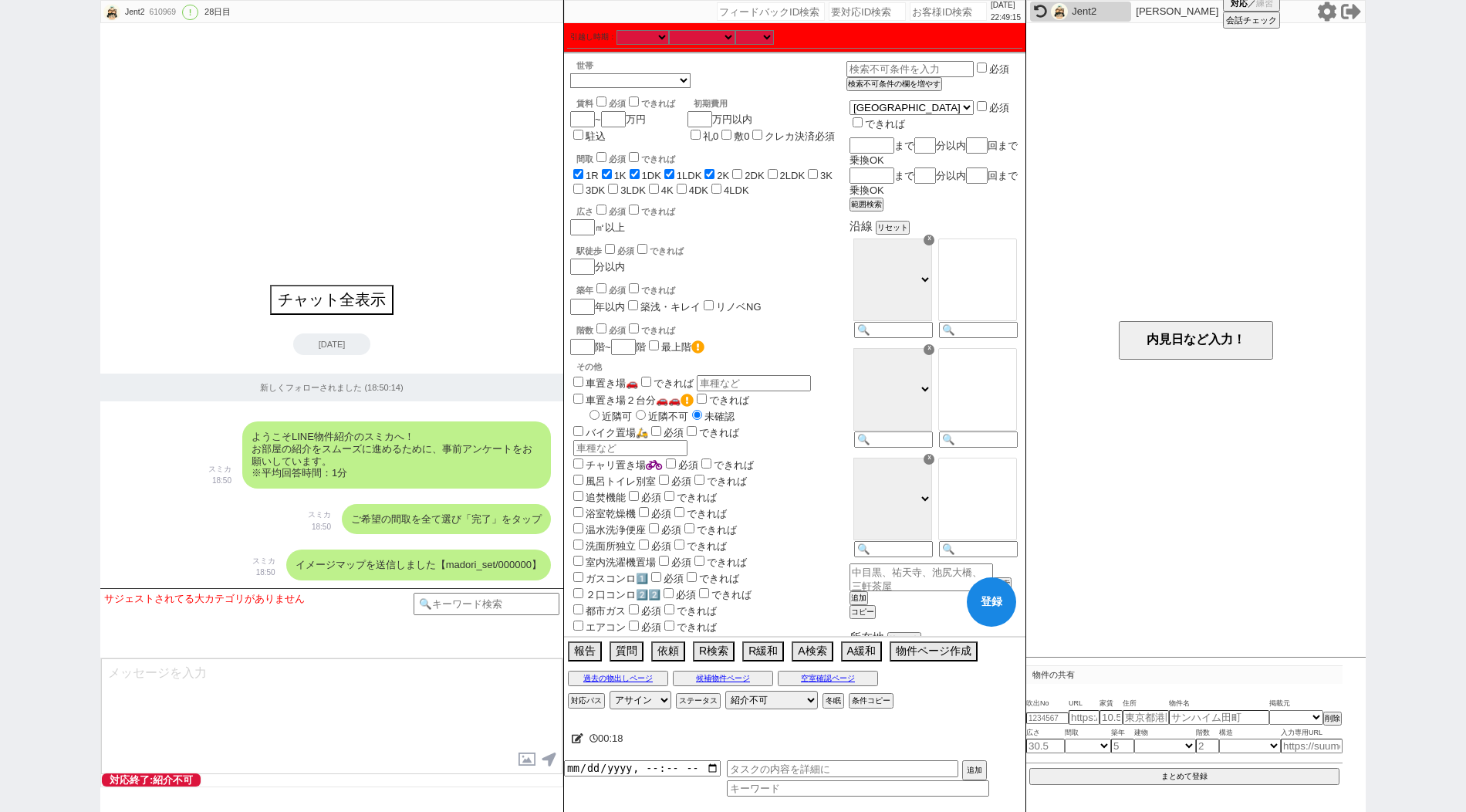
checkbox input "true"
checkbox input "false"
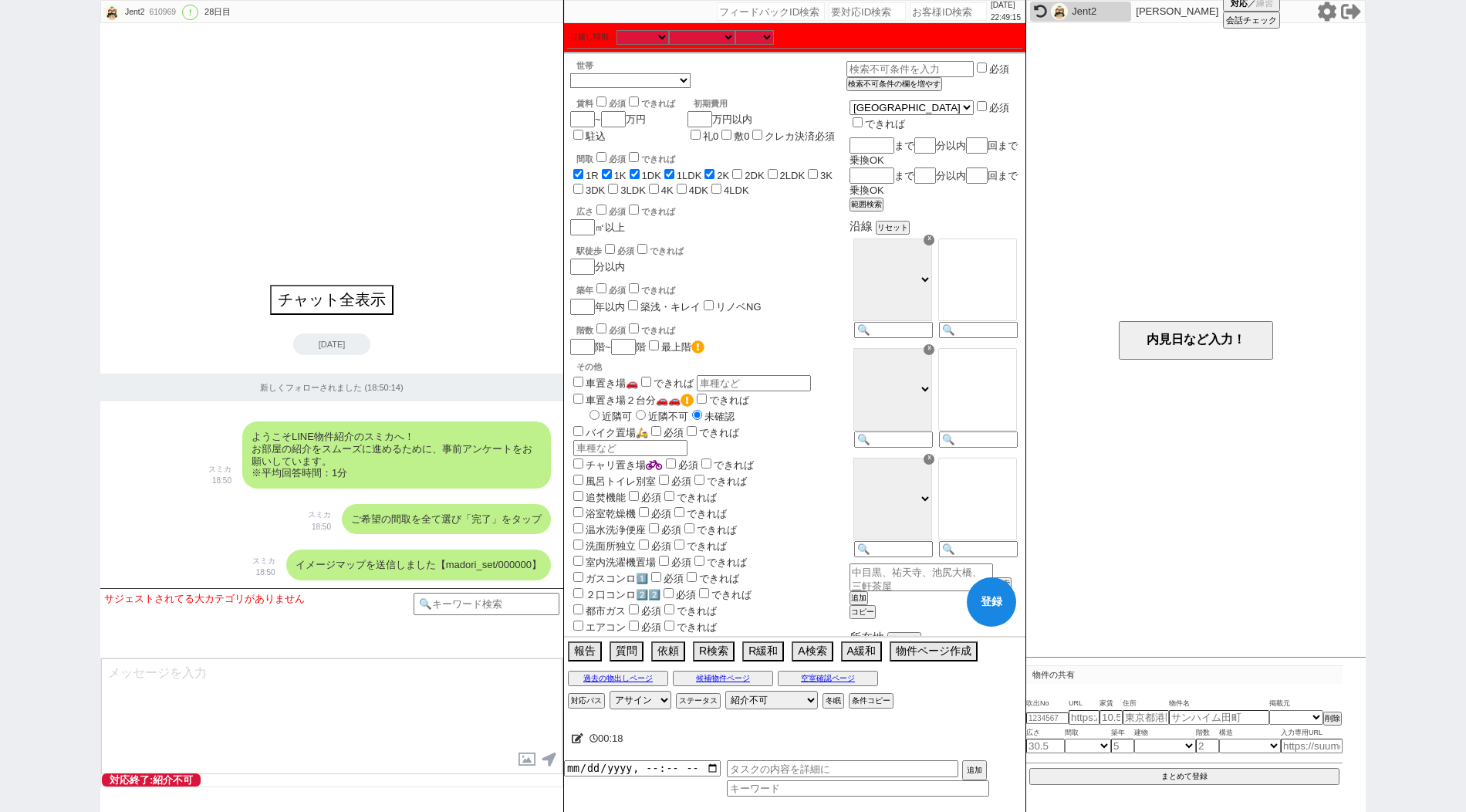
checkbox input "false"
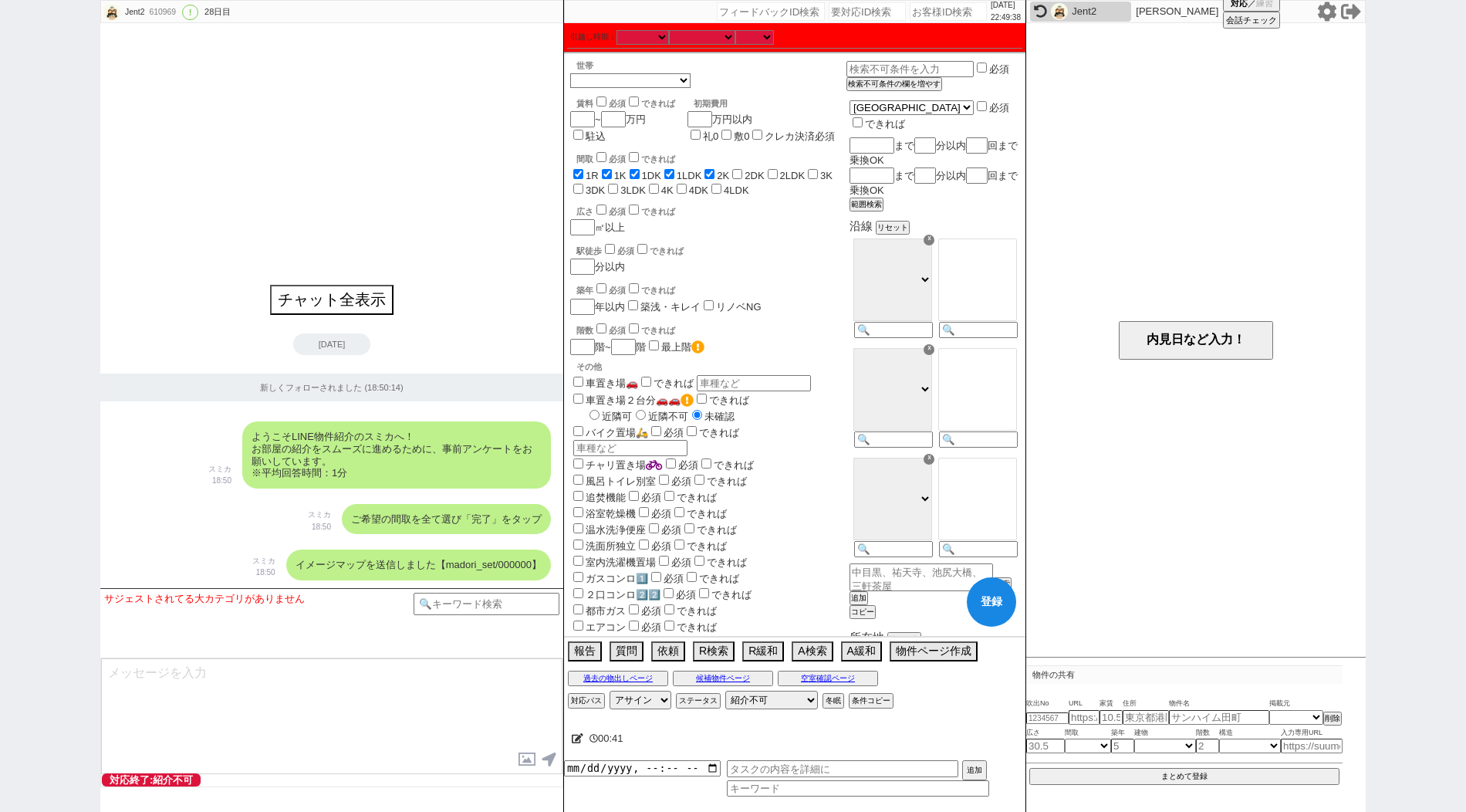
click at [755, 177] on label "2DK" at bounding box center [754, 175] width 19 height 12
click at [742, 177] on input "2DK" at bounding box center [737, 174] width 10 height 10
checkbox input "true"
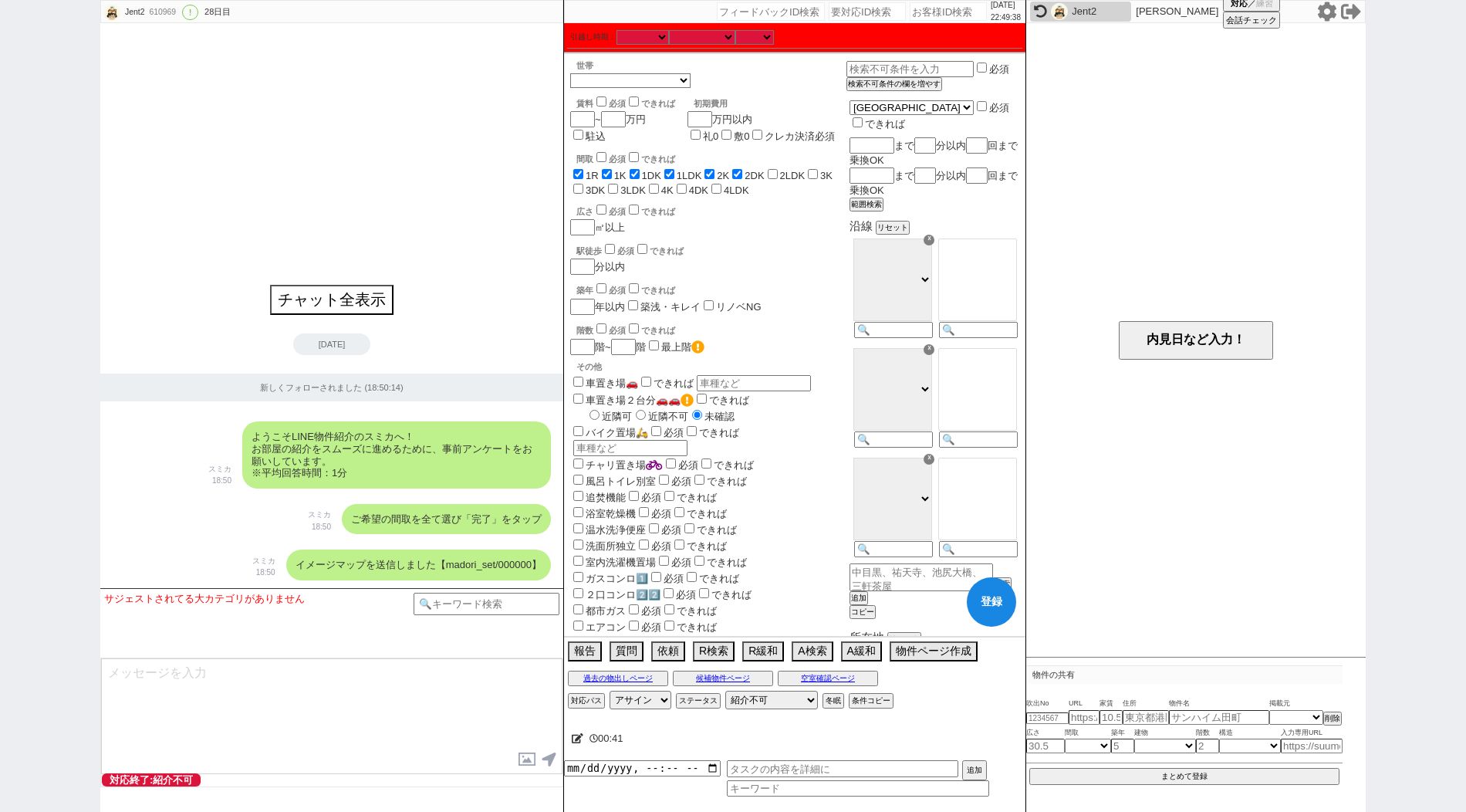
checkbox input "true"
checkbox input "false"
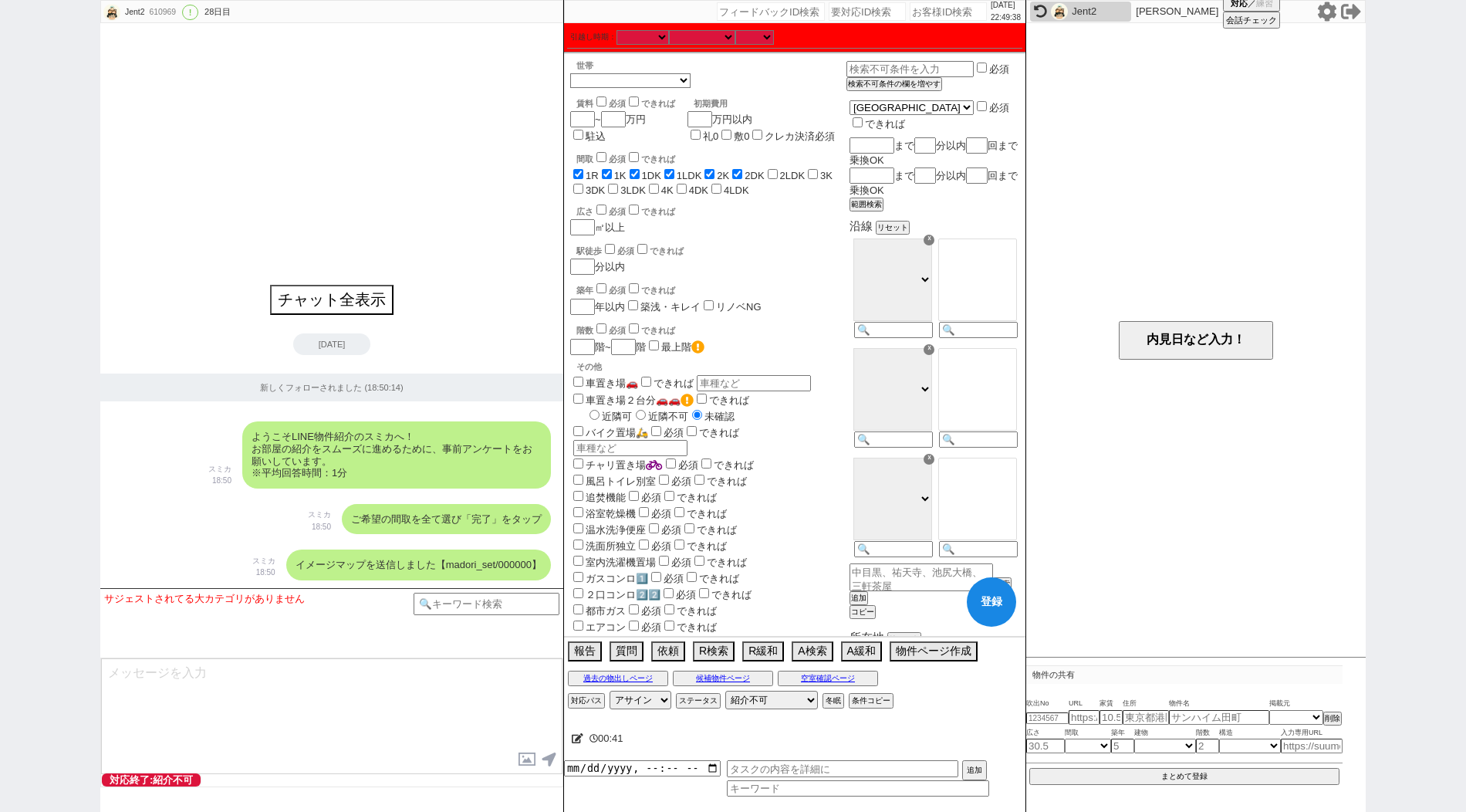
checkbox input "false"
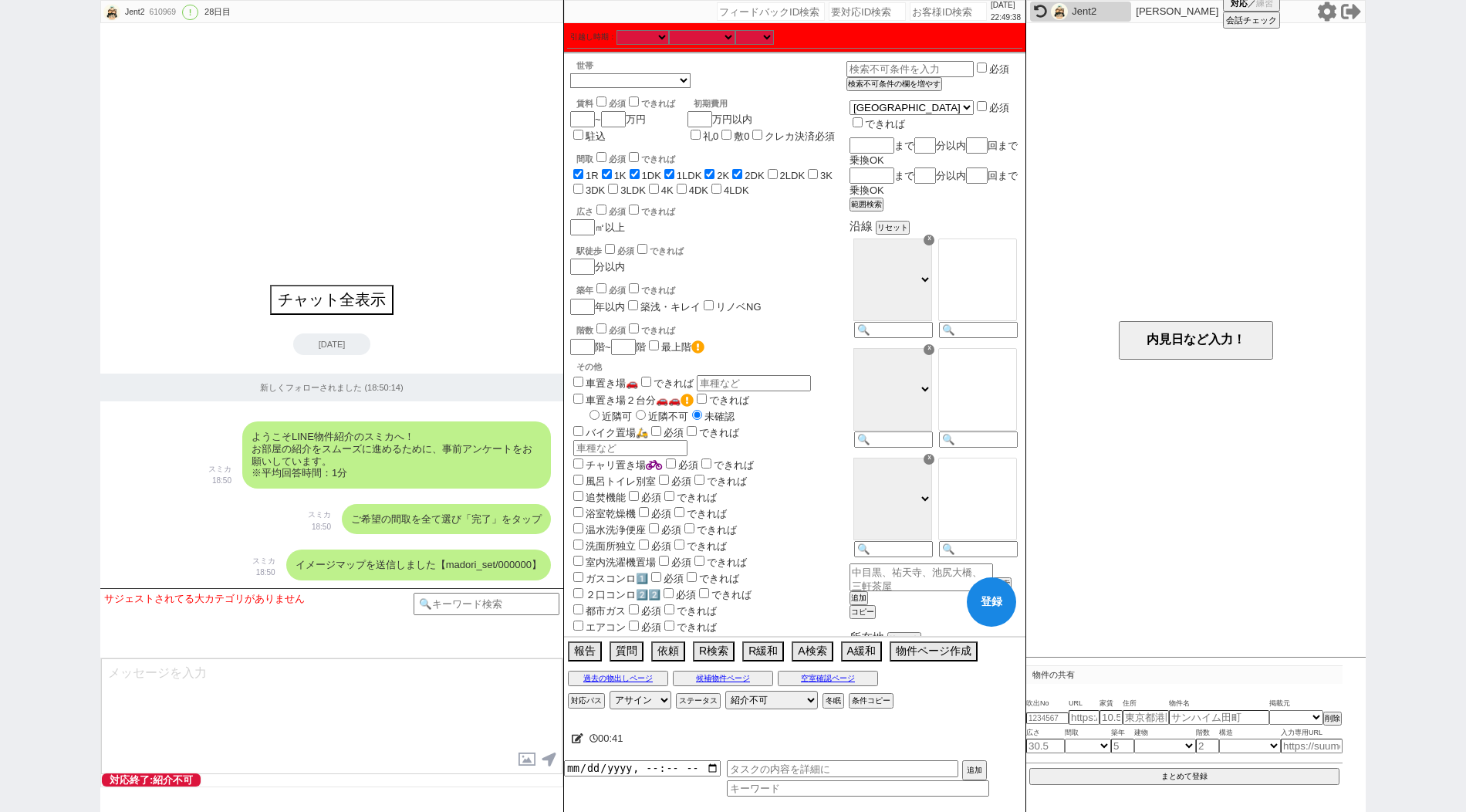
checkbox input "false"
click at [778, 172] on input "2LDK" at bounding box center [772, 174] width 10 height 10
checkbox input "true"
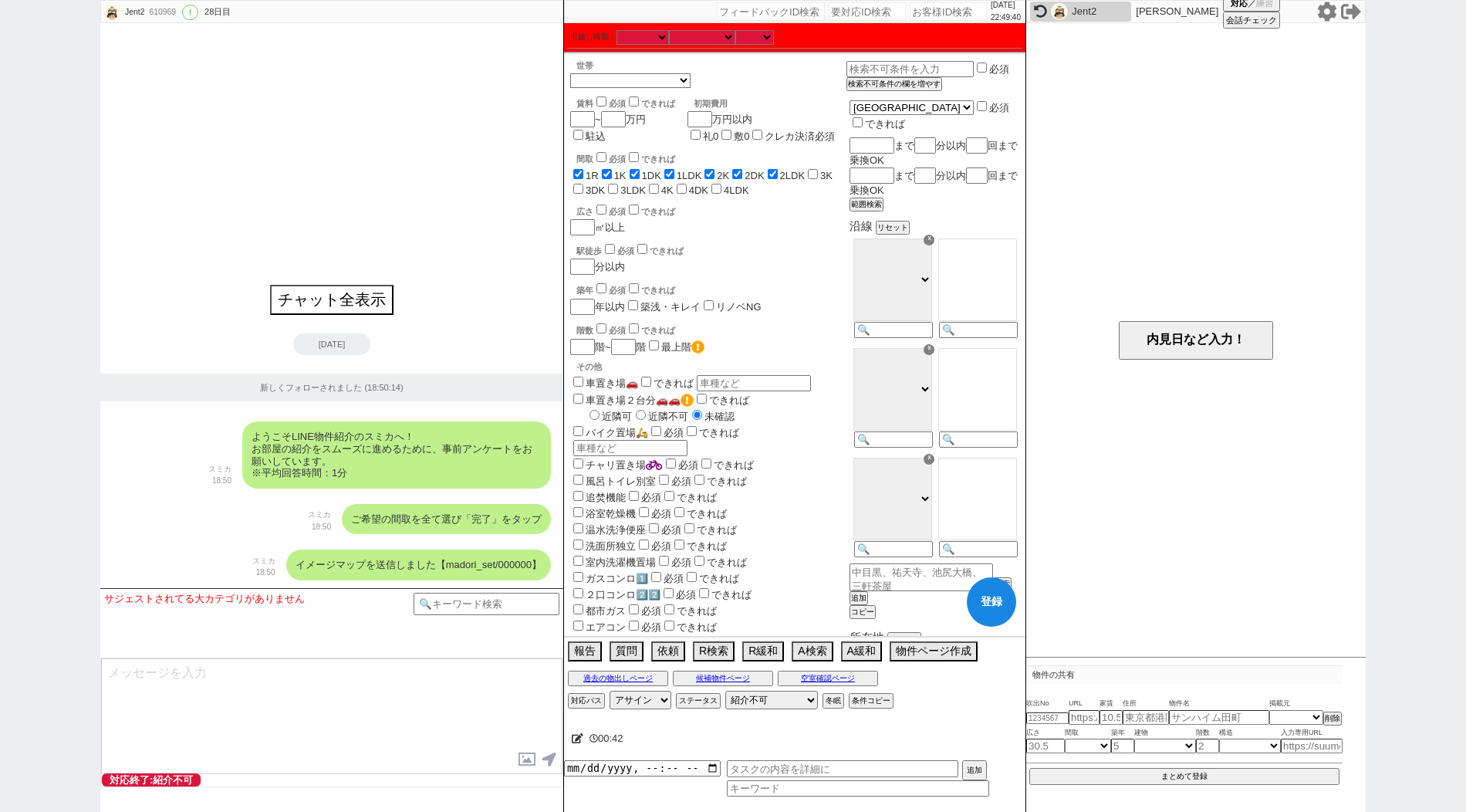
checkbox input "true"
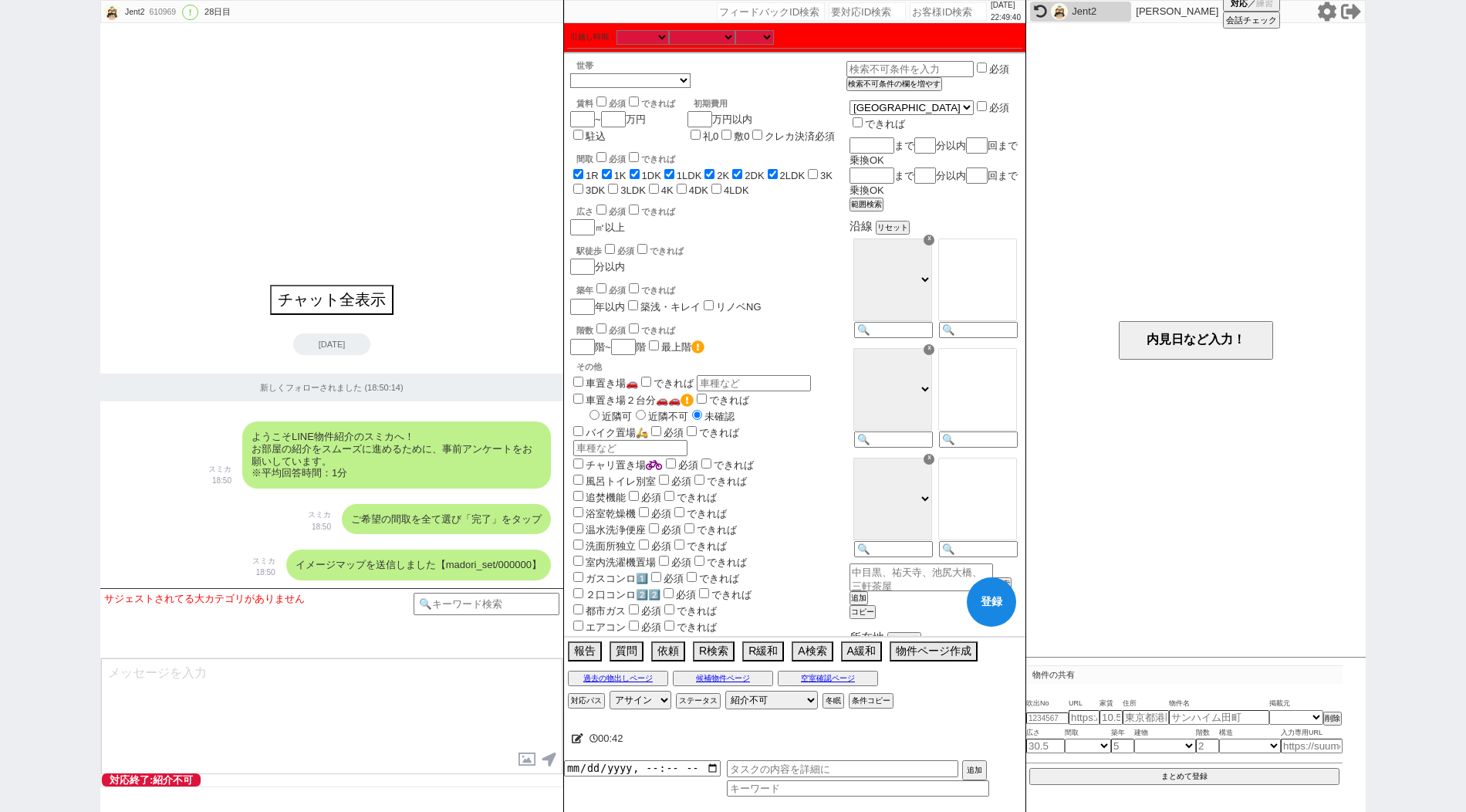
checkbox input "false"
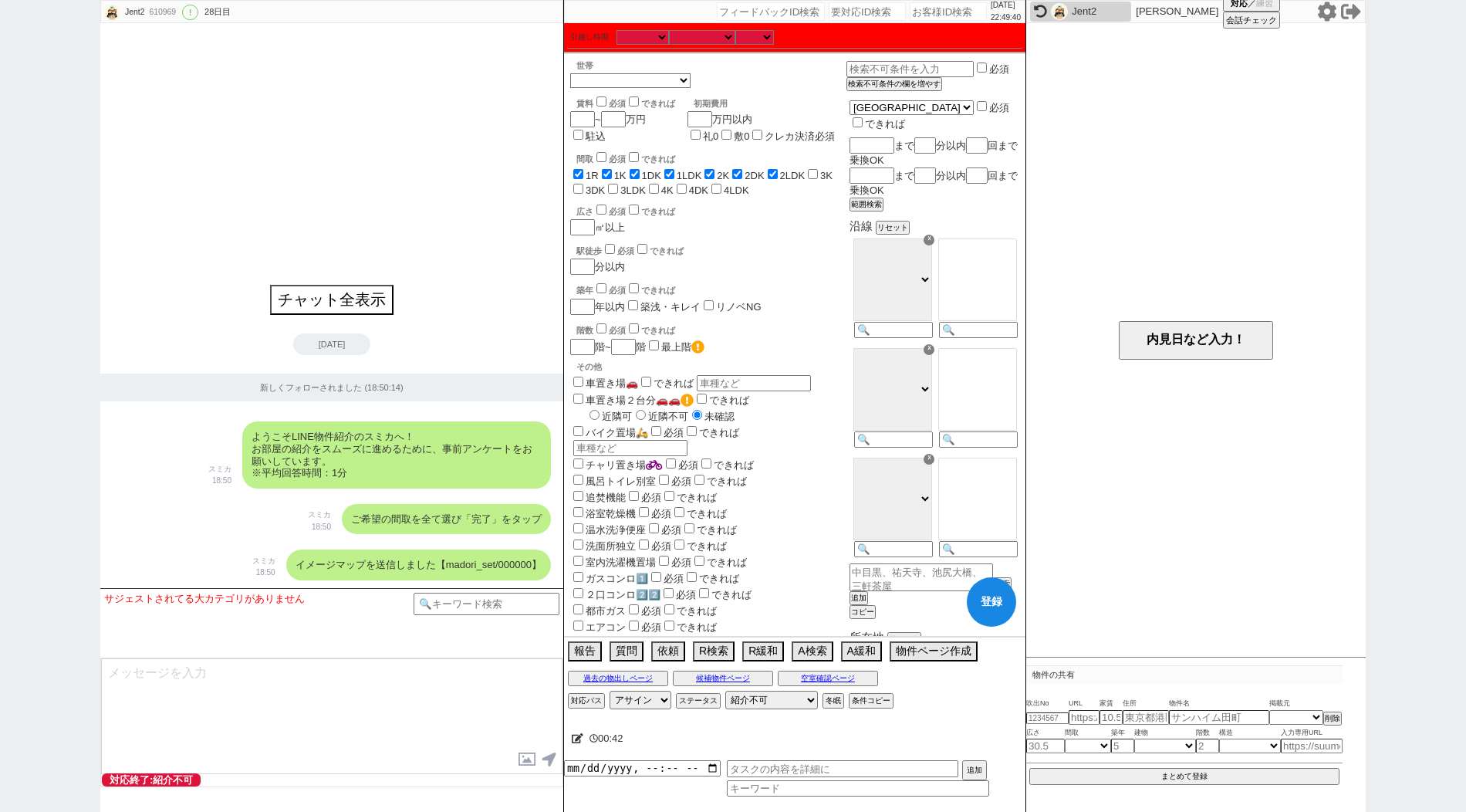
checkbox input "false"
click at [818, 172] on input "3K" at bounding box center [813, 174] width 10 height 10
checkbox input "true"
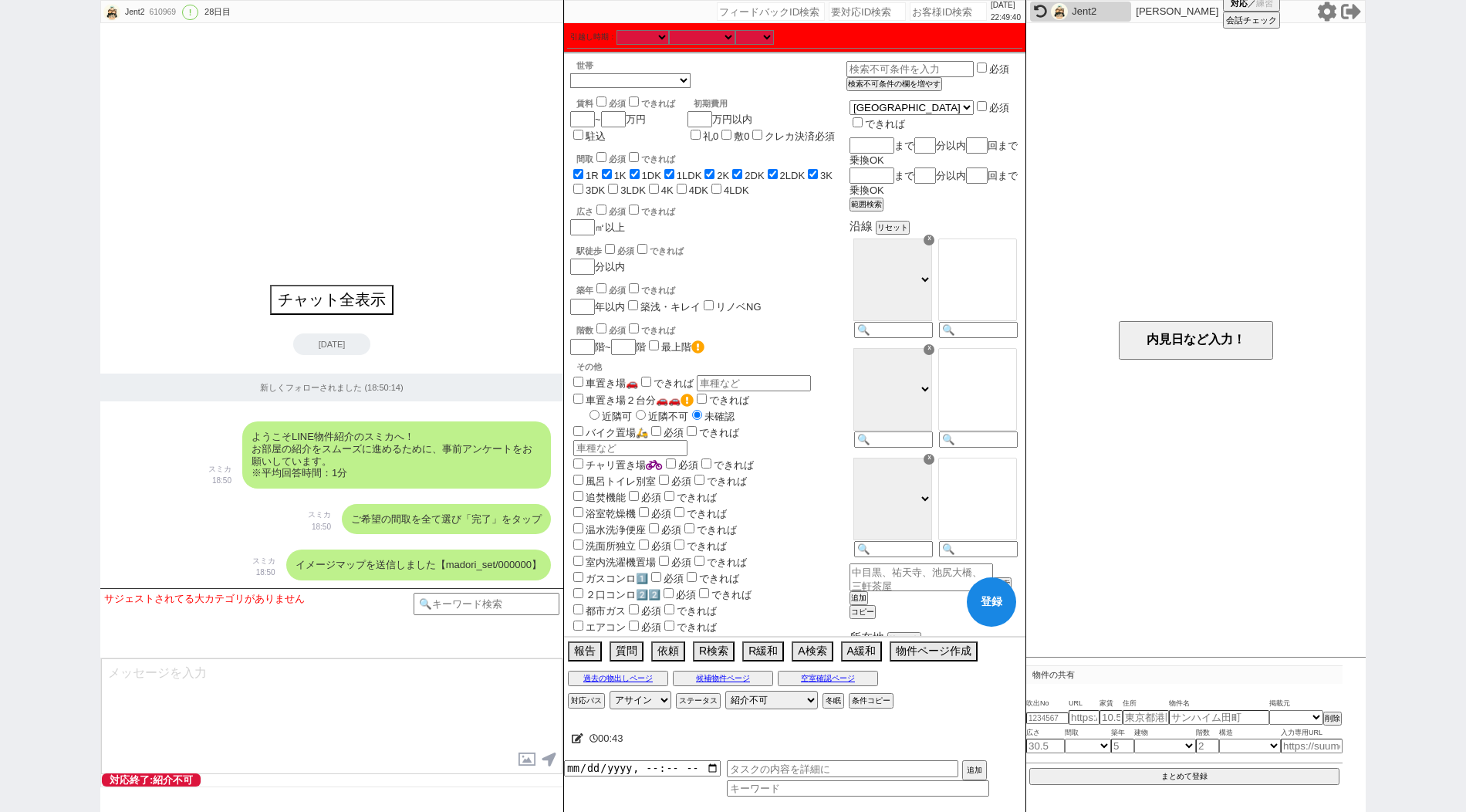
checkbox input "true"
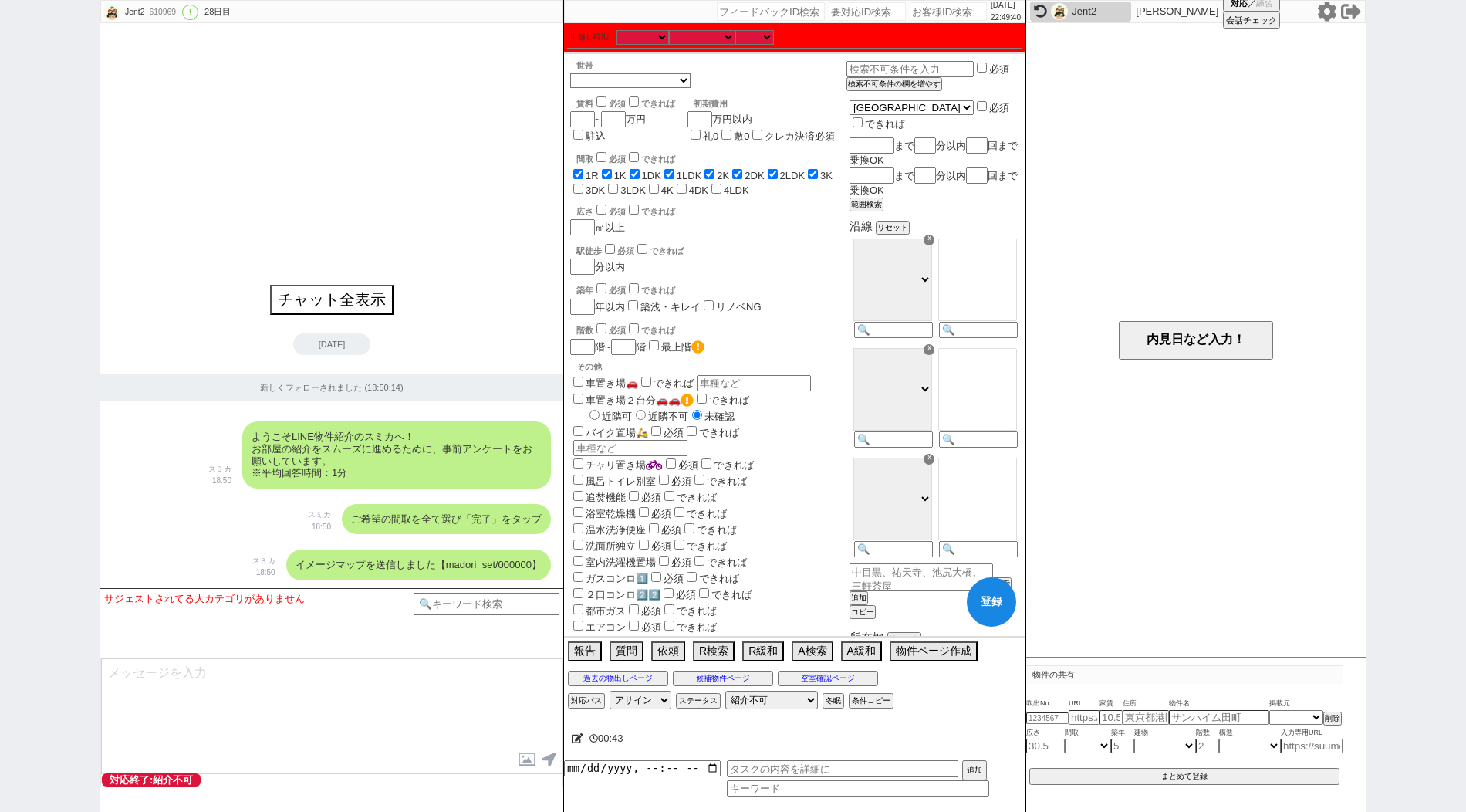
checkbox input "true"
checkbox input "false"
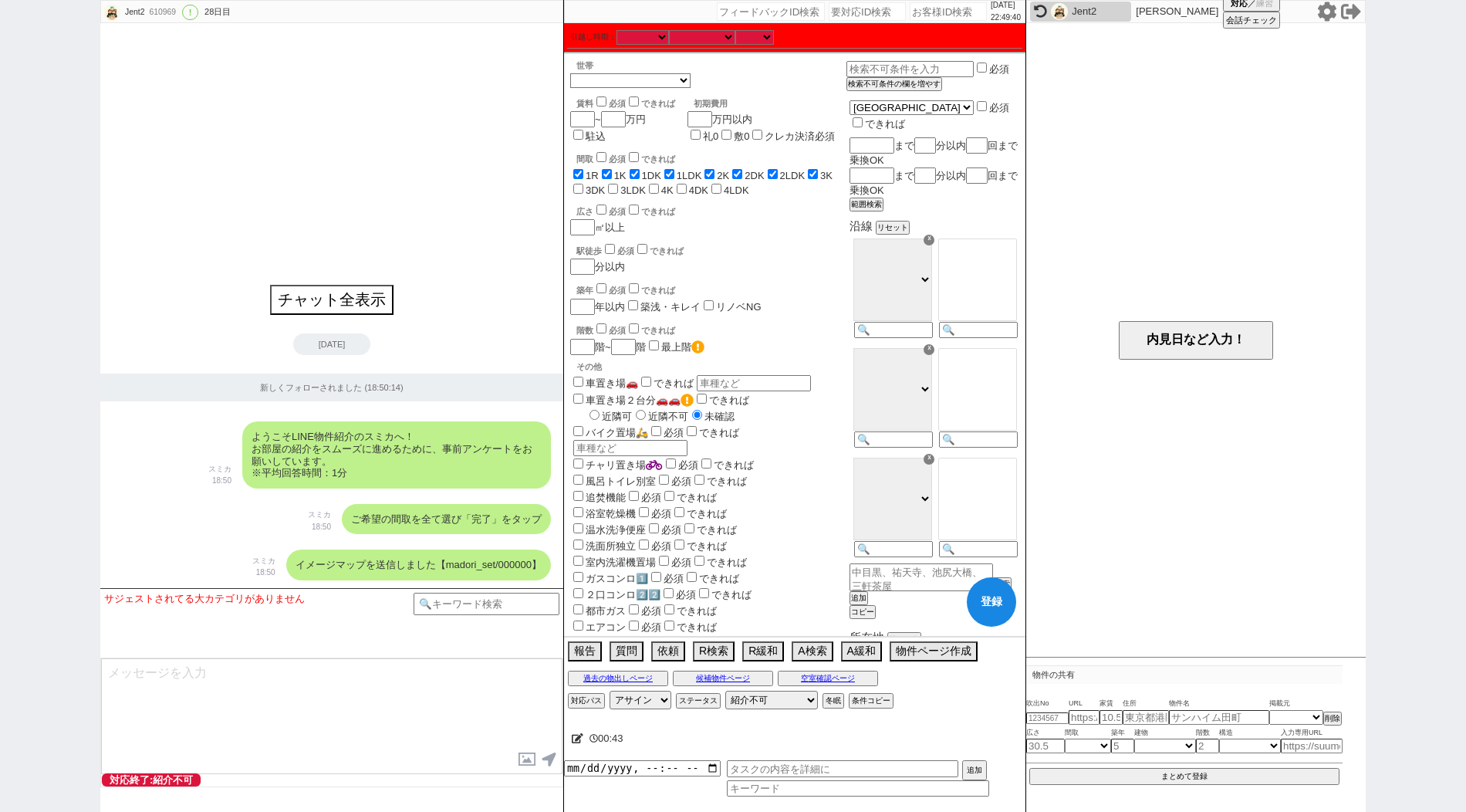
checkbox input "false"
click at [595, 193] on label "3DK" at bounding box center [596, 190] width 19 height 12
click at [583, 193] on input "3DK" at bounding box center [578, 188] width 10 height 10
checkbox input "true"
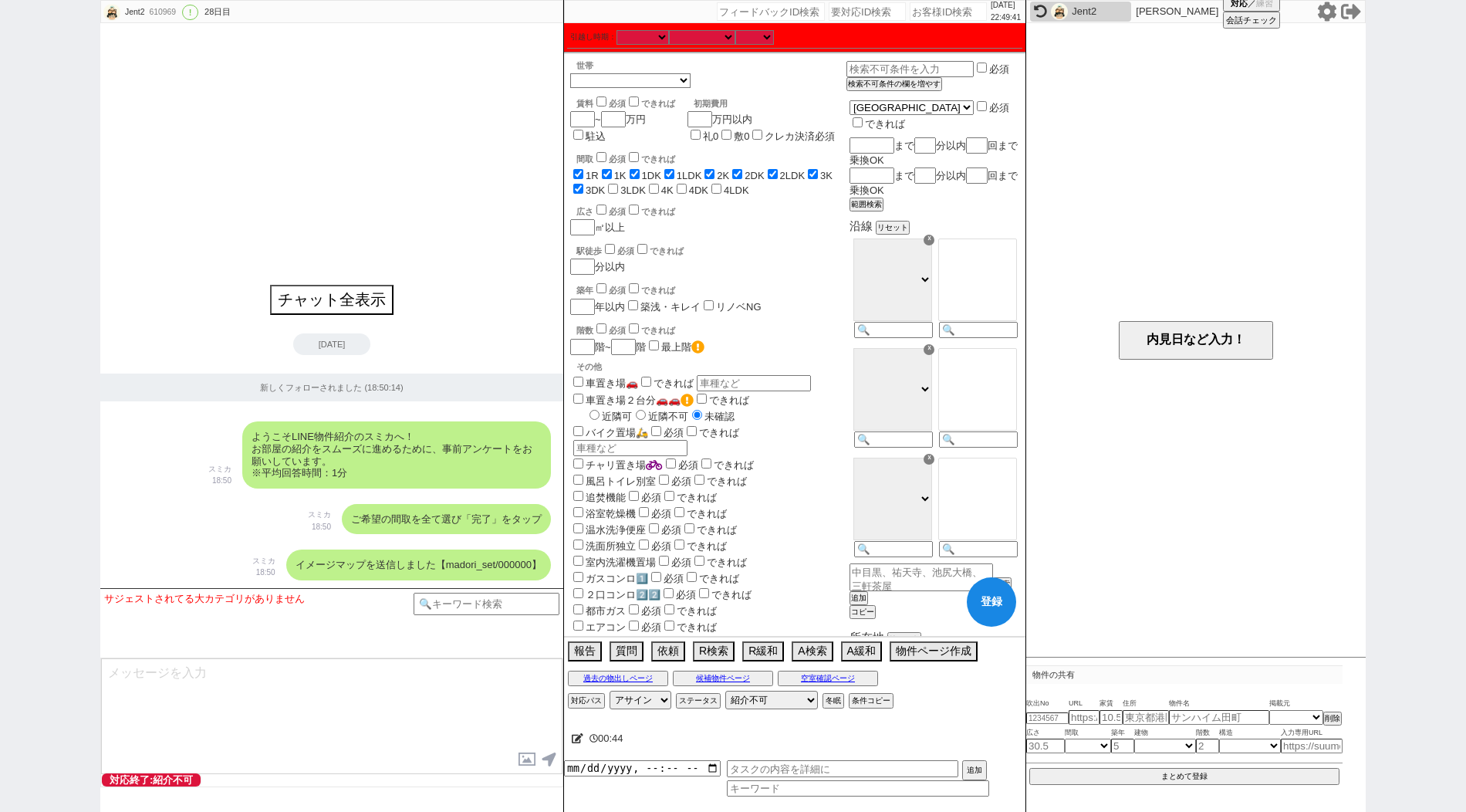
checkbox input "true"
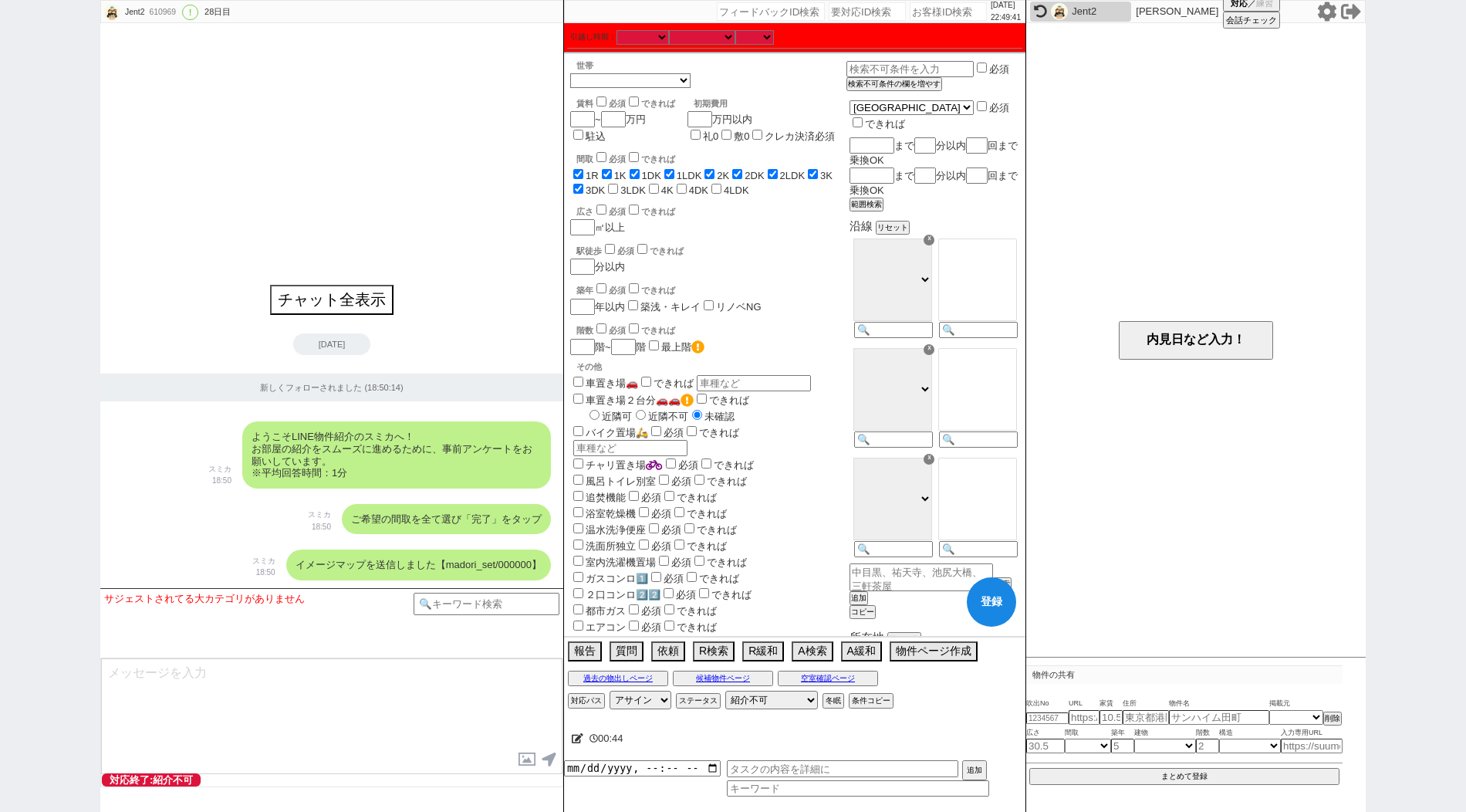
checkbox input "true"
checkbox input "false"
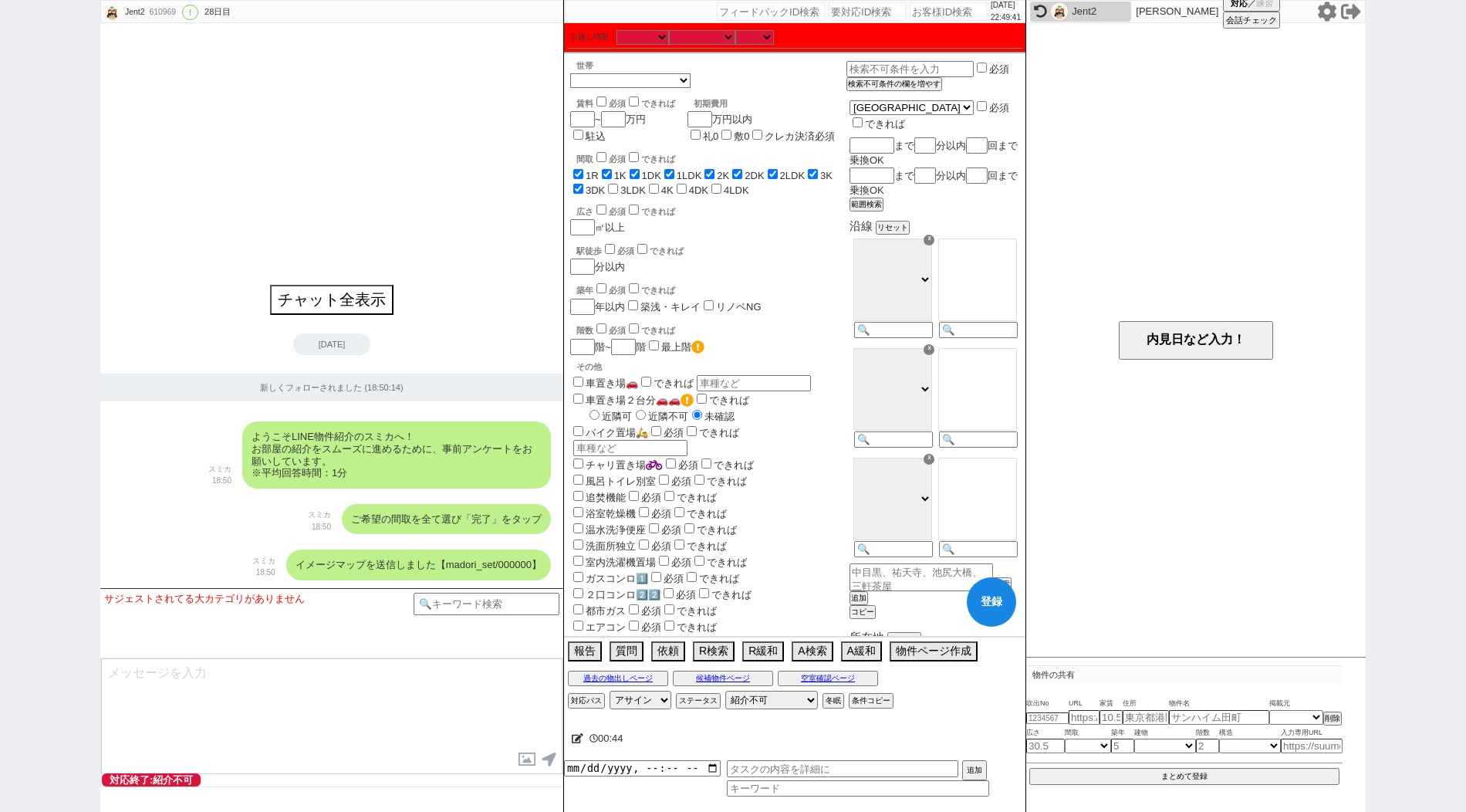
checkbox input "false"
click at [613, 193] on input "3LDK" at bounding box center [613, 188] width 10 height 10
checkbox input "true"
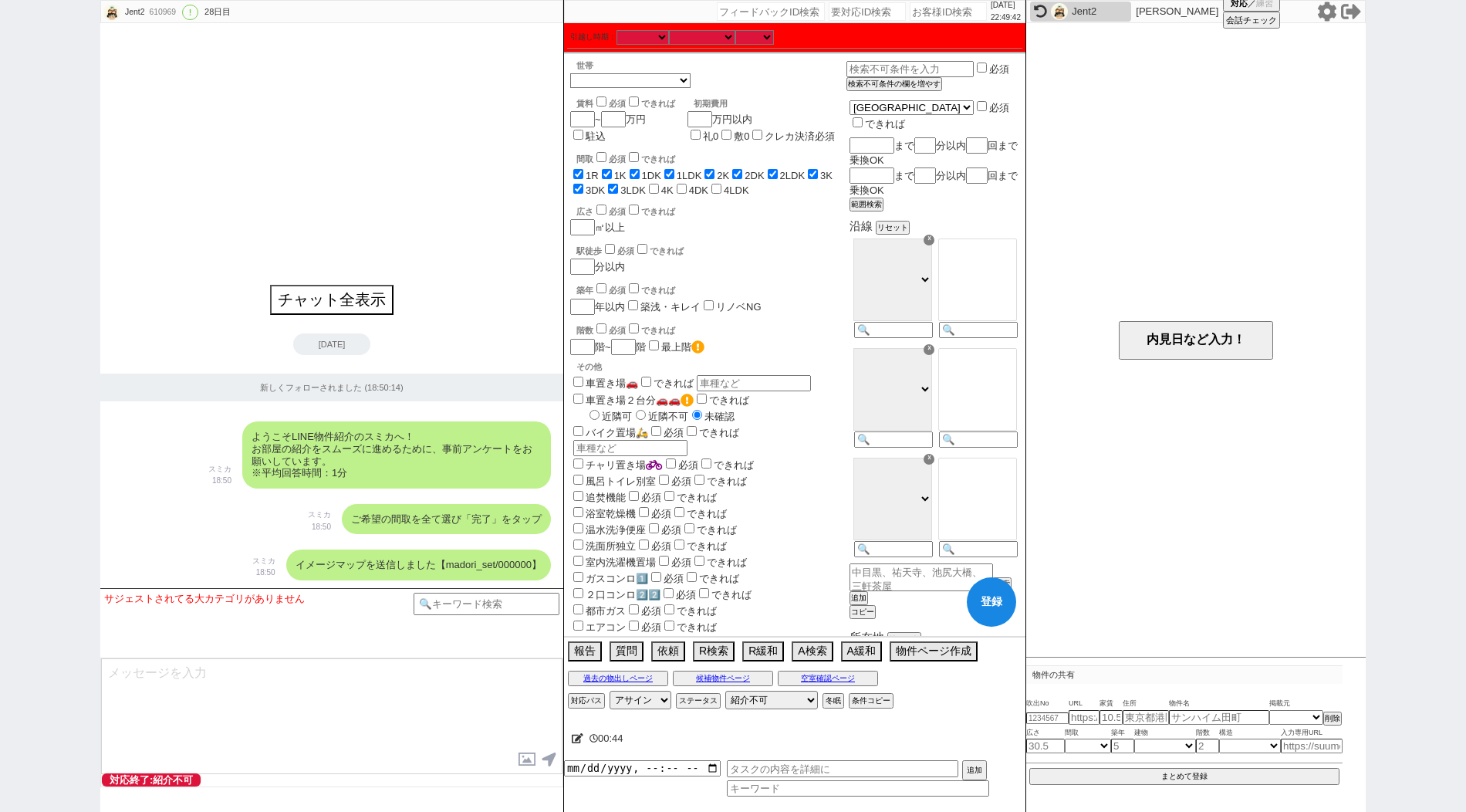
checkbox input "true"
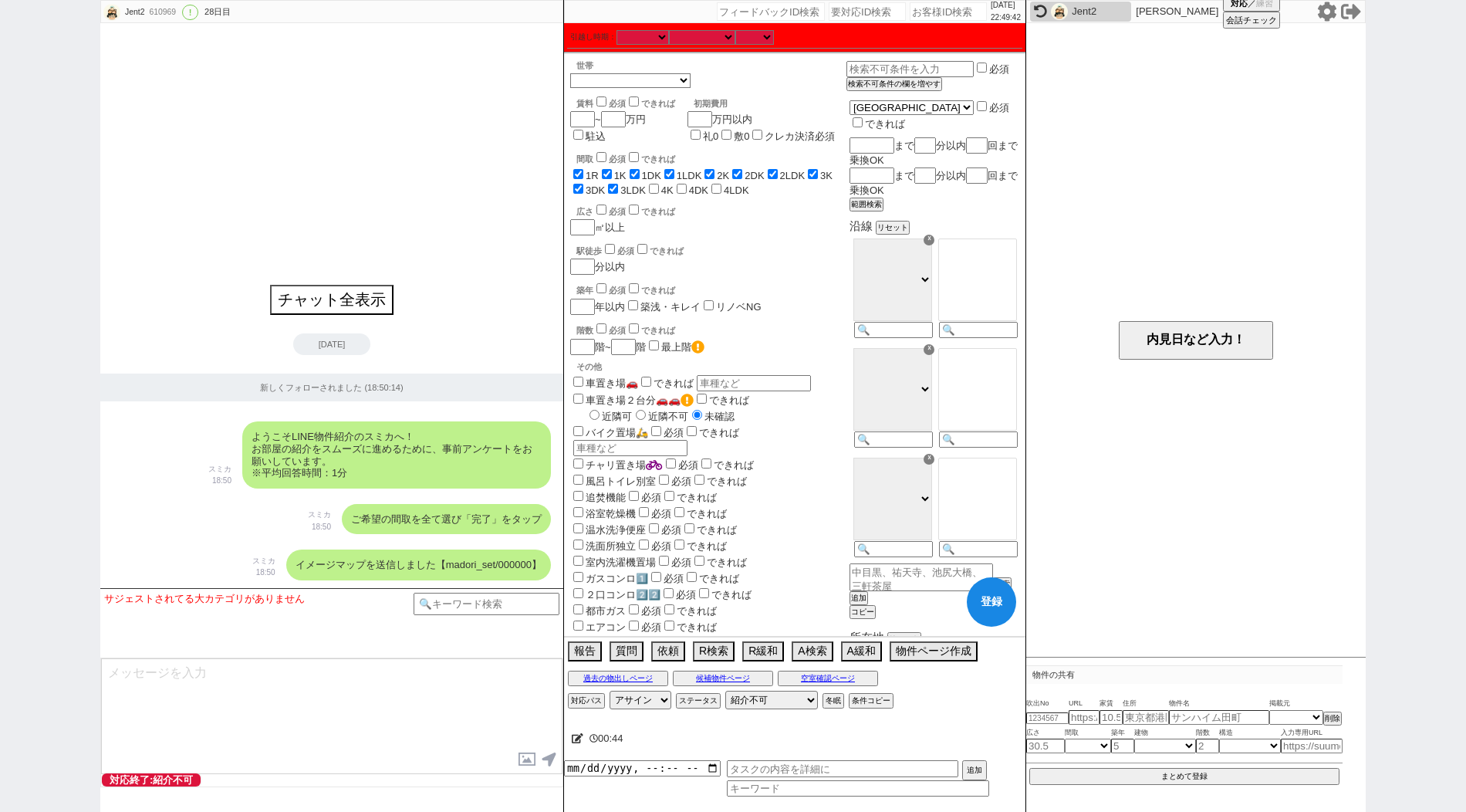
checkbox input "true"
checkbox input "false"
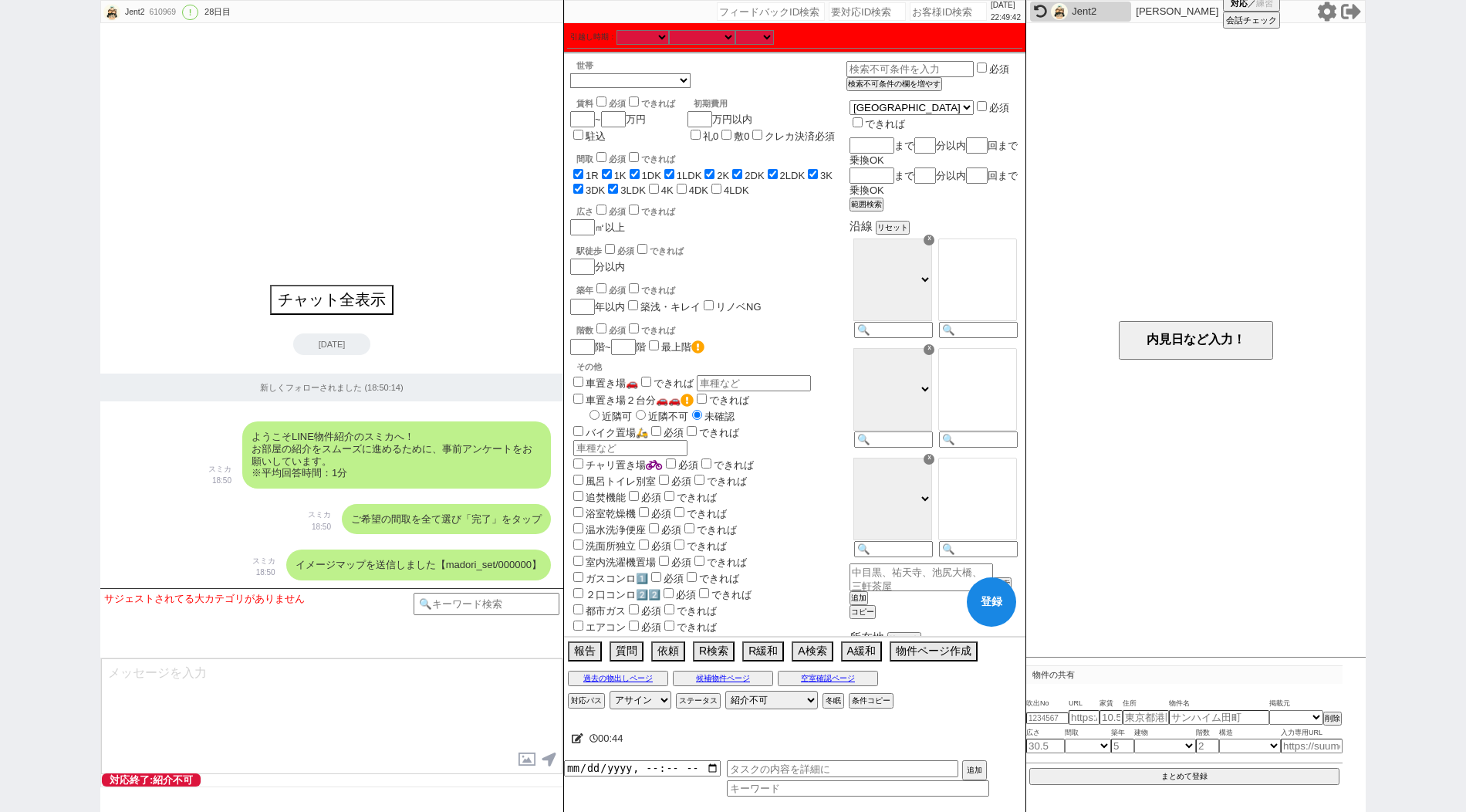
checkbox input "false"
click at [653, 193] on input "4K" at bounding box center [654, 188] width 10 height 10
checkbox input "true"
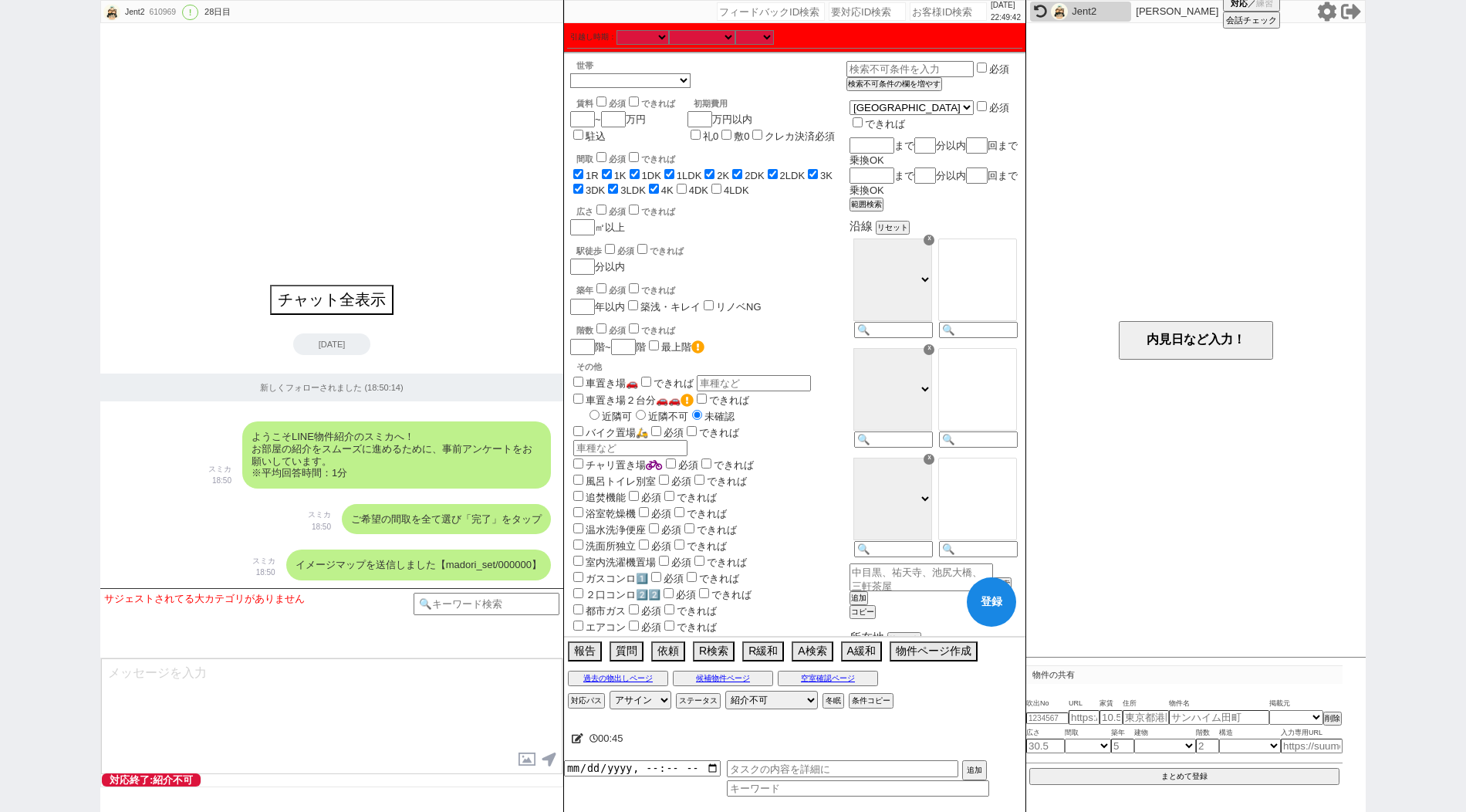
checkbox input "true"
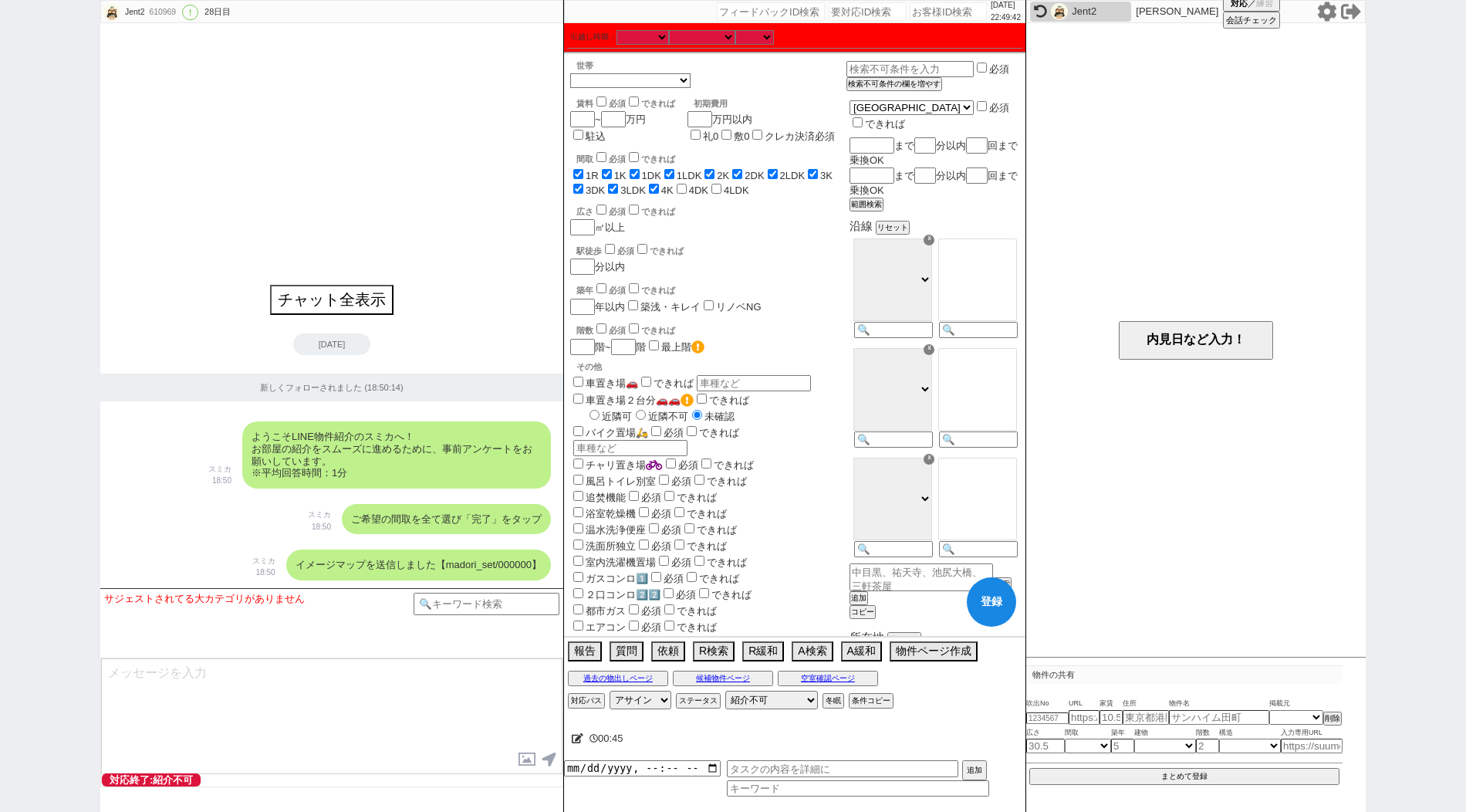
checkbox input "true"
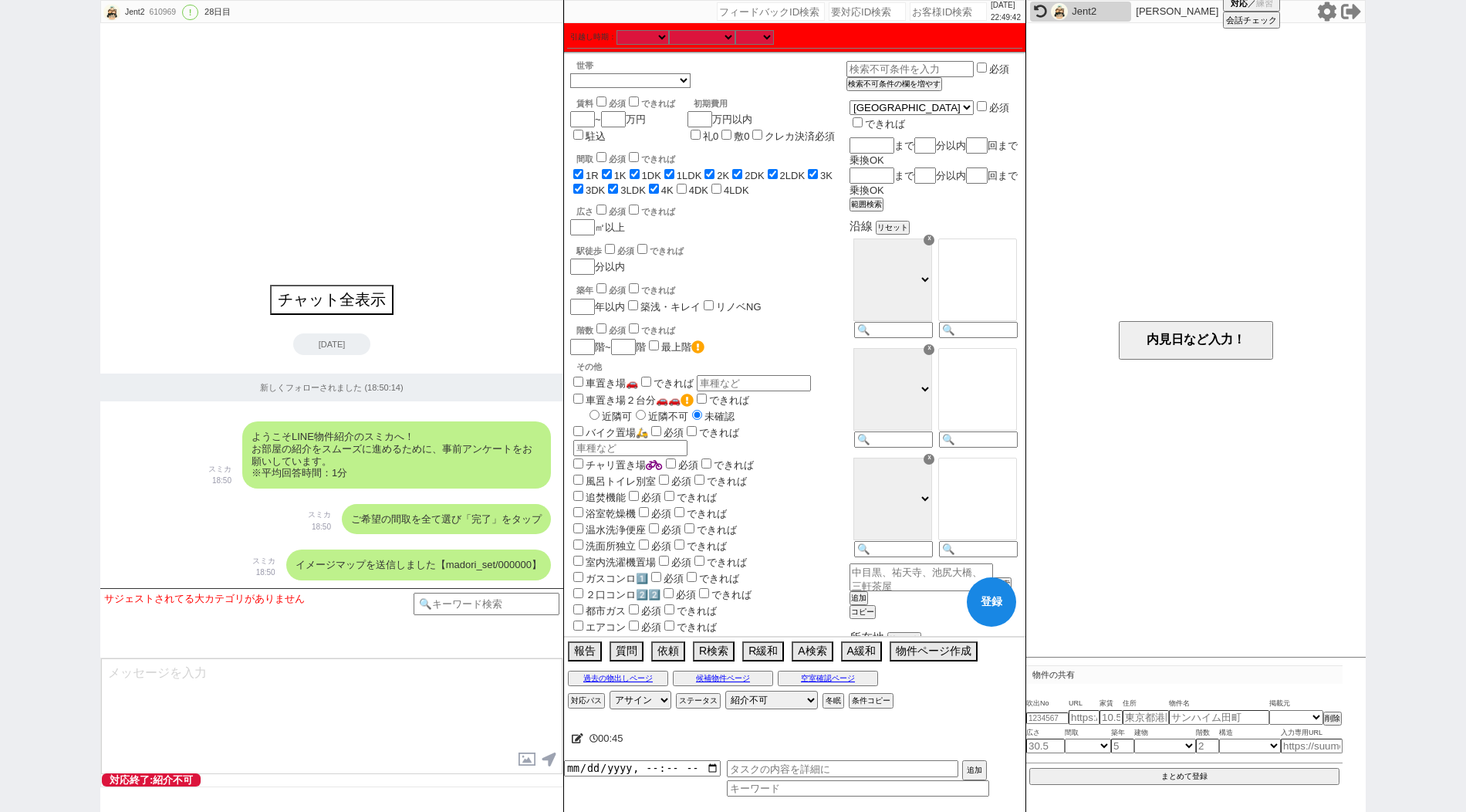
checkbox input "false"
click at [686, 193] on input "4DK" at bounding box center [681, 188] width 10 height 10
checkbox input "true"
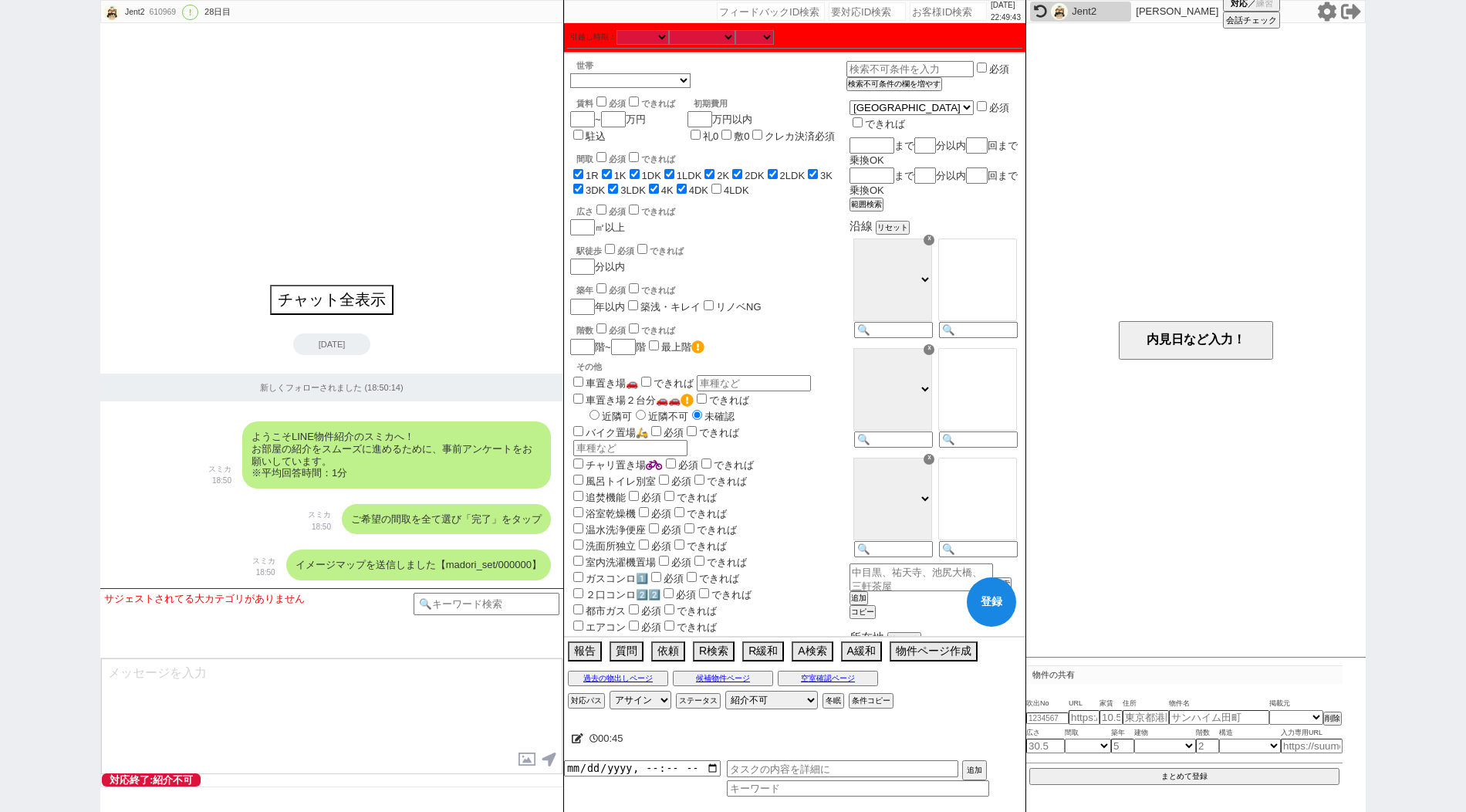
checkbox input "true"
click at [737, 185] on label "4LDK" at bounding box center [736, 190] width 25 height 12
click at [721, 185] on input "4LDK" at bounding box center [716, 188] width 10 height 10
click at [919, 325] on input at bounding box center [892, 330] width 76 height 13
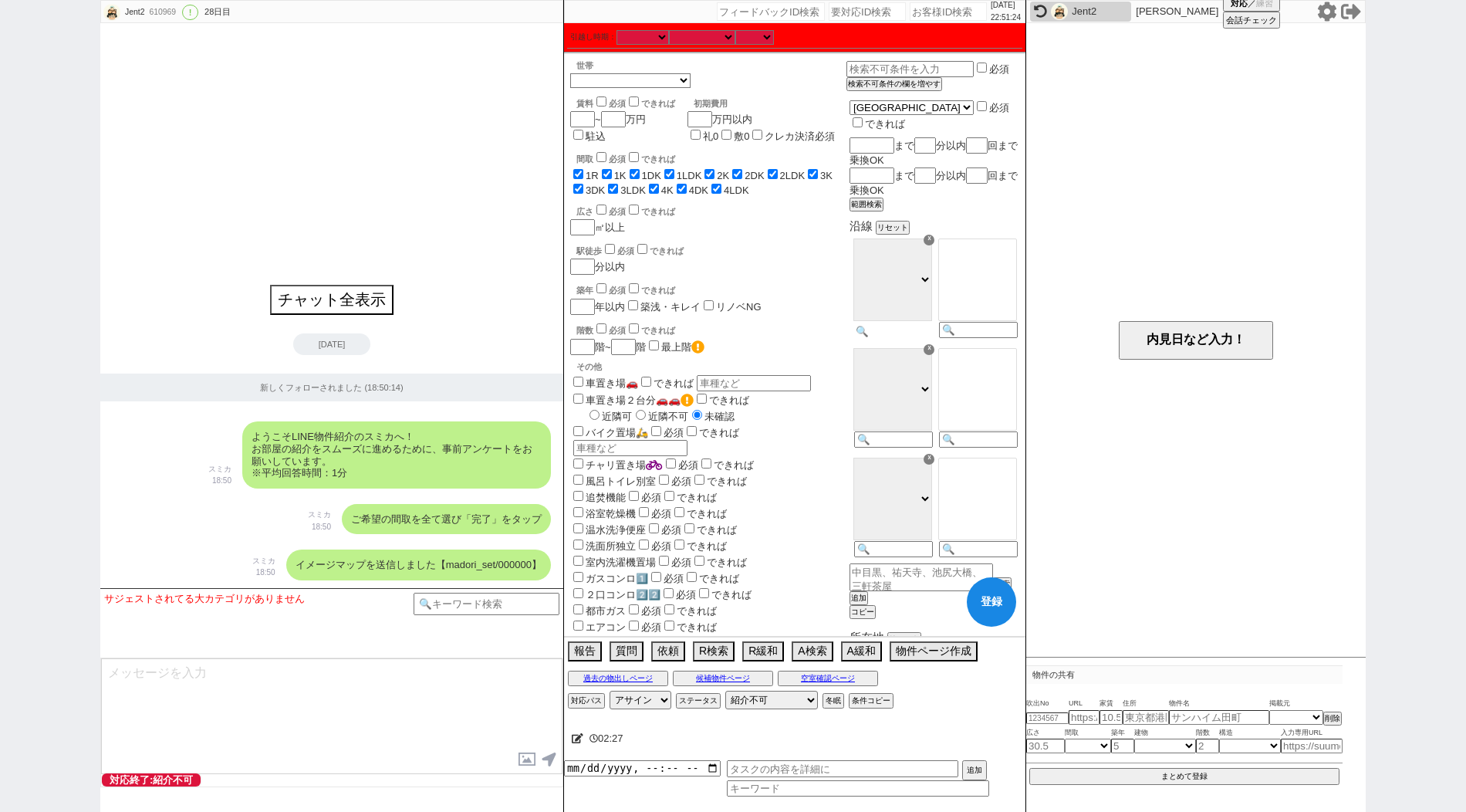
paste input "京浜東北"
click at [891, 113] on select "[GEOGRAPHIC_DATA] [GEOGRAPHIC_DATA] [GEOGRAPHIC_DATA] [GEOGRAPHIC_DATA] [GEOGRA…" at bounding box center [910, 107] width 123 height 13
click at [849, 101] on select "[GEOGRAPHIC_DATA] [GEOGRAPHIC_DATA] [GEOGRAPHIC_DATA] [GEOGRAPHIC_DATA] [GEOGRA…" at bounding box center [910, 107] width 123 height 13
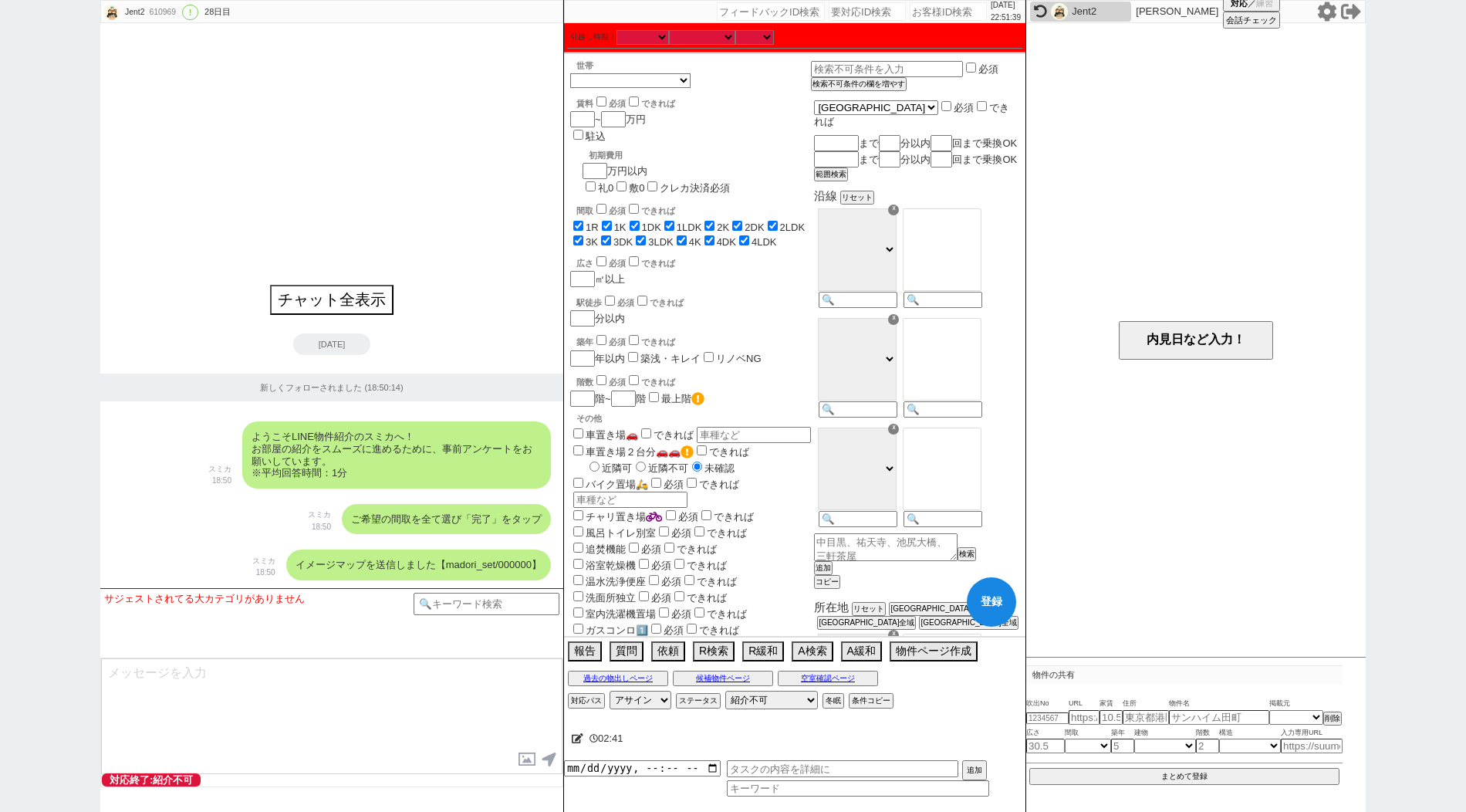
click at [574, 739] on icon at bounding box center [577, 738] width 12 height 10
click at [587, 736] on textarea at bounding box center [764, 735] width 386 height 31
paste textarea "アエラス川崎店"
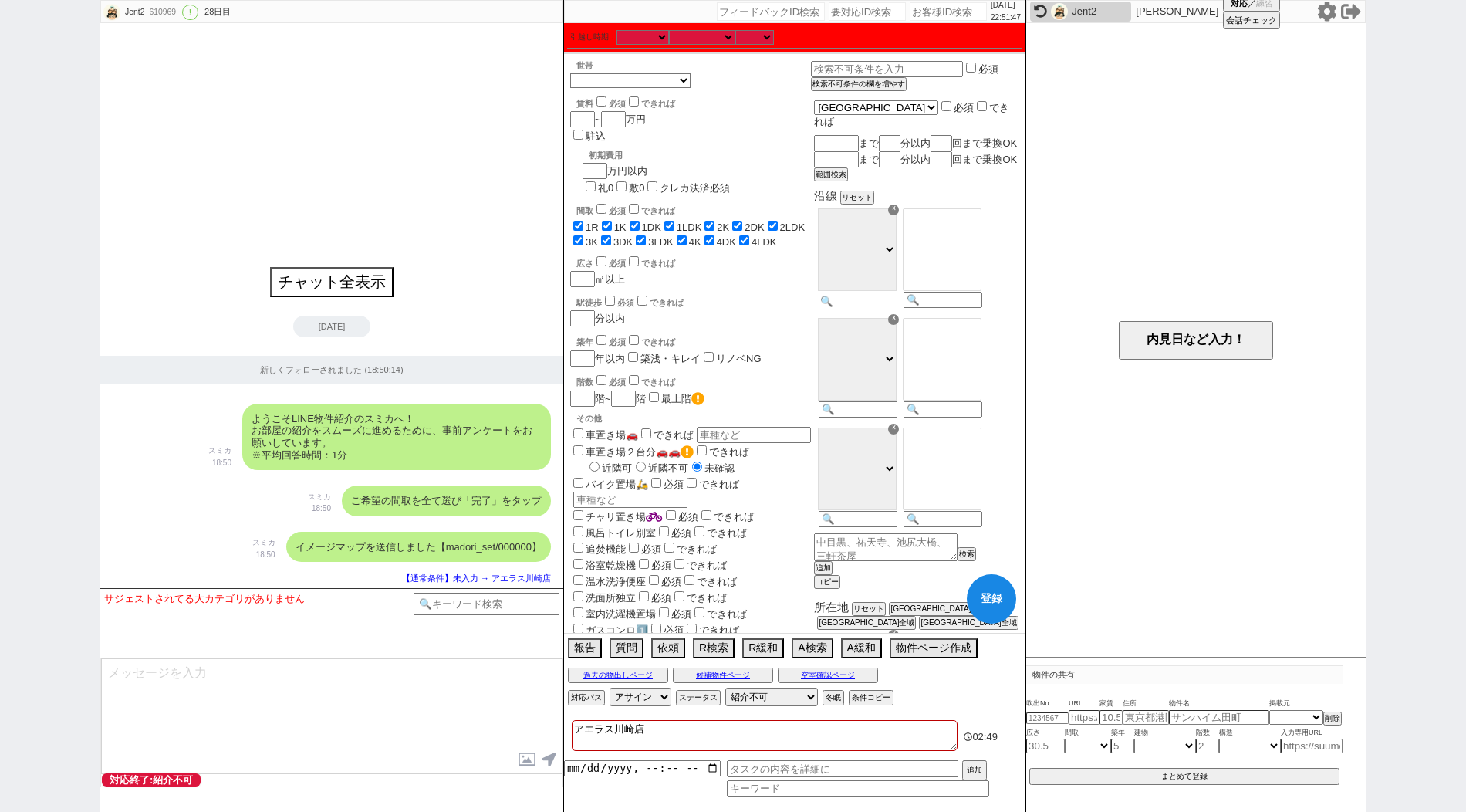
click at [894, 308] on input at bounding box center [857, 300] width 76 height 13
paste input "京浜東北"
click at [949, 205] on option "川崎" at bounding box center [942, 197] width 77 height 15
click at [551, 311] on div "チャット全表示 [DATE] 新しくフォローされました (18:50:14) ようこそLINE物件紹介のスミカへ！ お部屋の紹介をスムーズに進めるために、事前…" at bounding box center [331, 305] width 463 height 564
click at [899, 423] on div "☓ 東急東横線 小田急[GEOGRAPHIC_DATA] ＪＲ[GEOGRAPHIC_DATA]・根岸線 [GEOGRAPHIC_DATA] 京急本線 ＪＲ中…" at bounding box center [856, 368] width 85 height 109
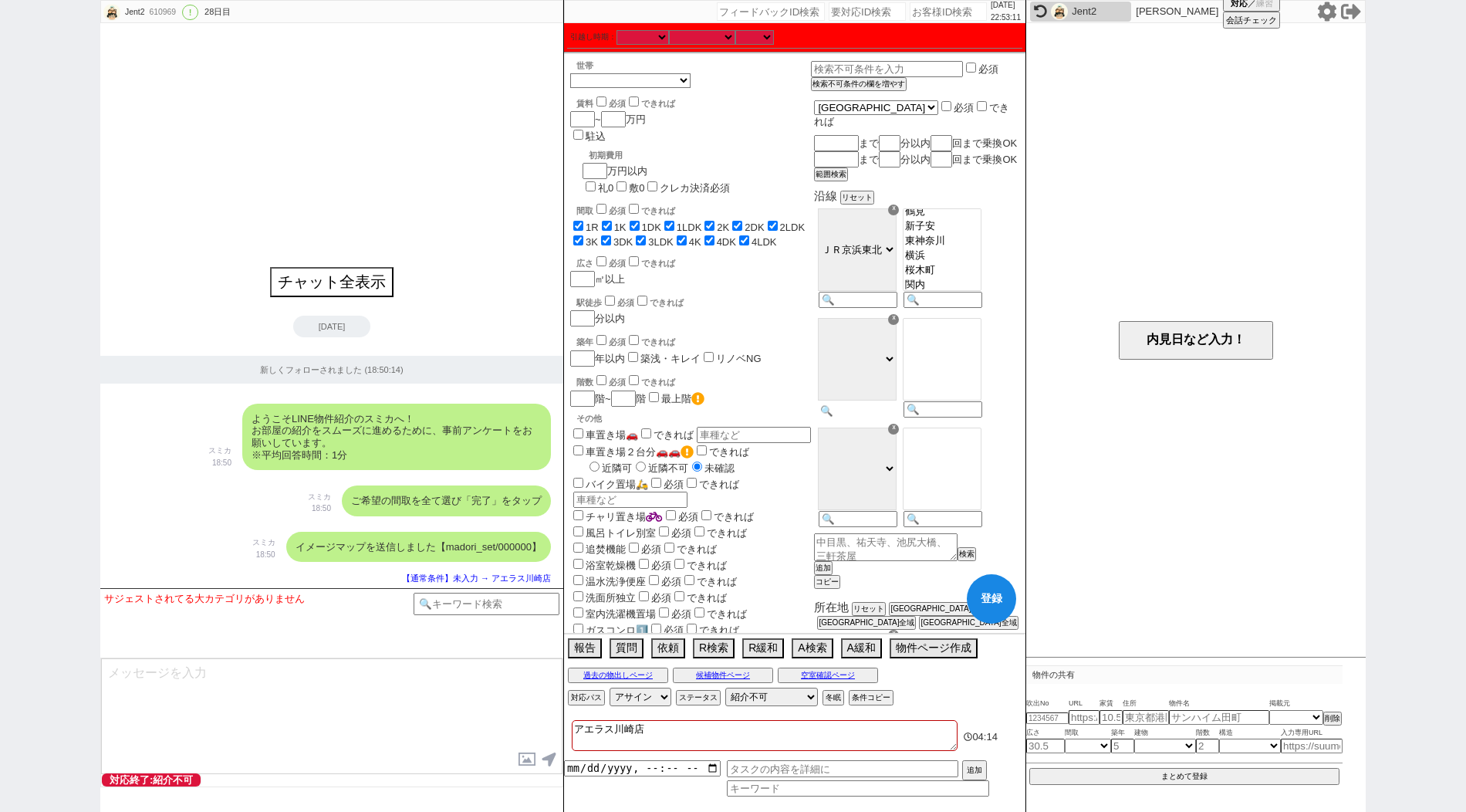
paste input "京急"
click at [981, 342] on option "京急川崎" at bounding box center [942, 334] width 77 height 15
click at [1003, 608] on button "登録" at bounding box center [991, 599] width 50 height 50
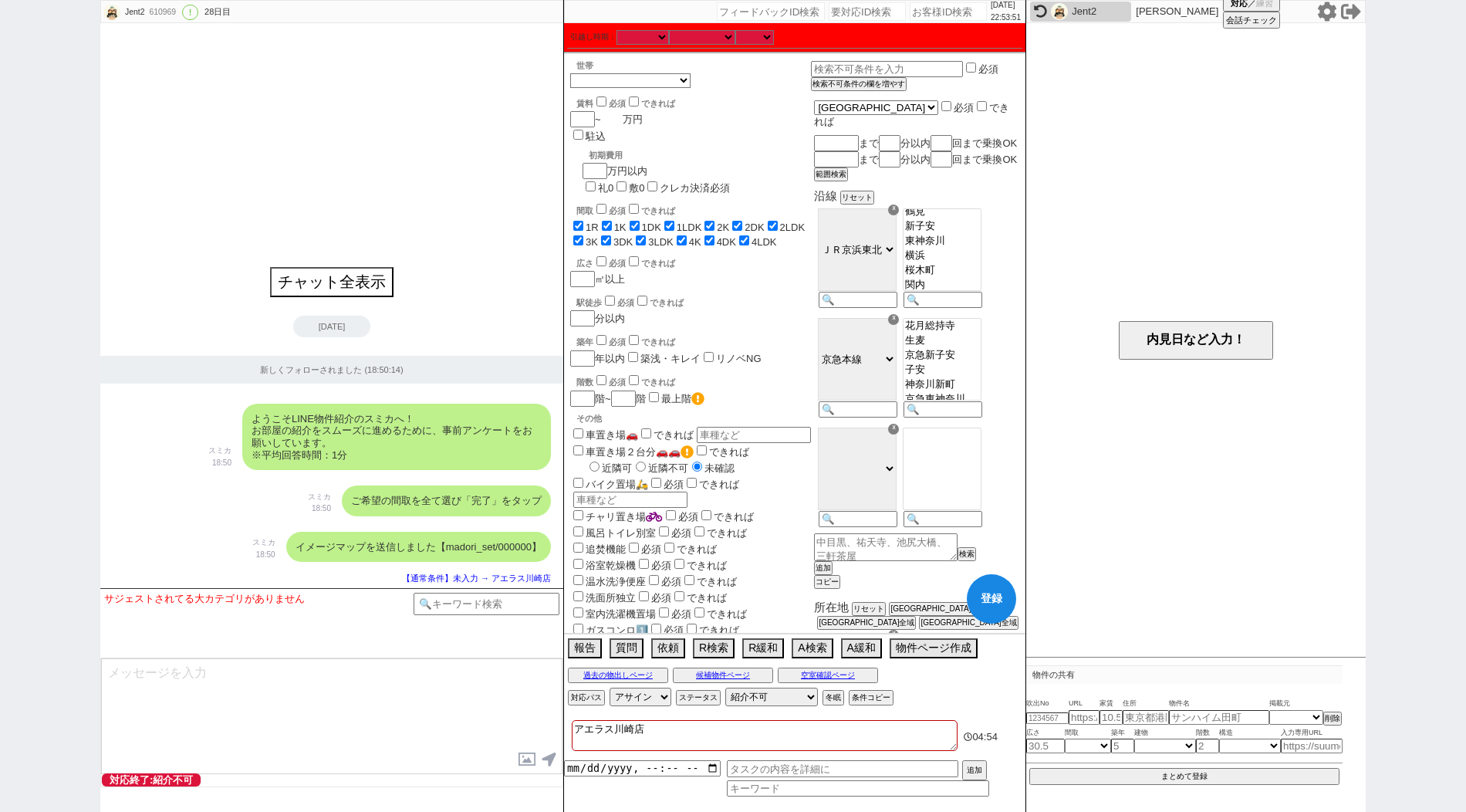
click at [611, 121] on input "number" at bounding box center [612, 119] width 21 height 13
click at [957, 560] on textarea at bounding box center [885, 546] width 143 height 26
click at [979, 595] on button "登録" at bounding box center [991, 599] width 50 height 50
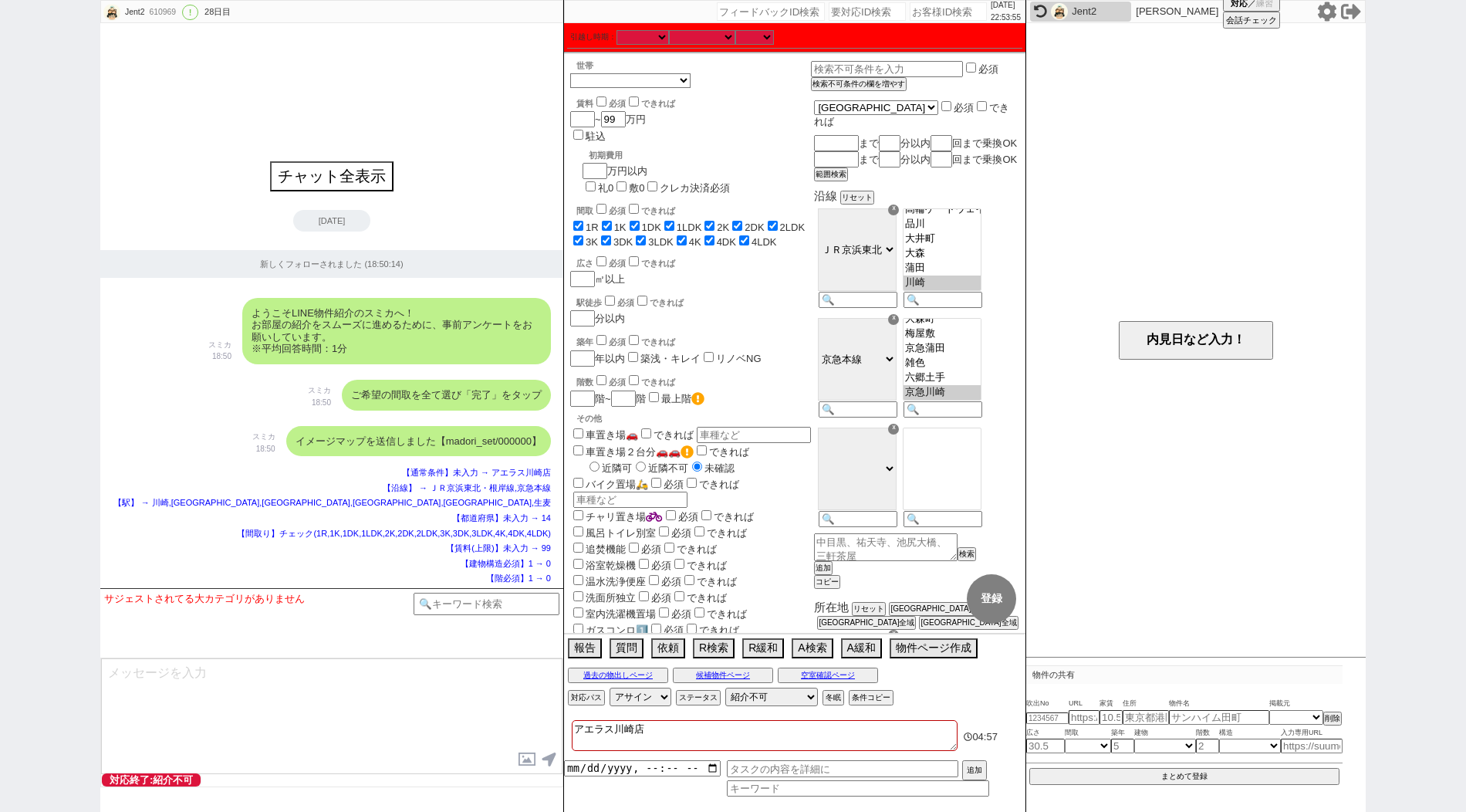
scroll to position [162, 0]
